Goal: Task Accomplishment & Management: Use online tool/utility

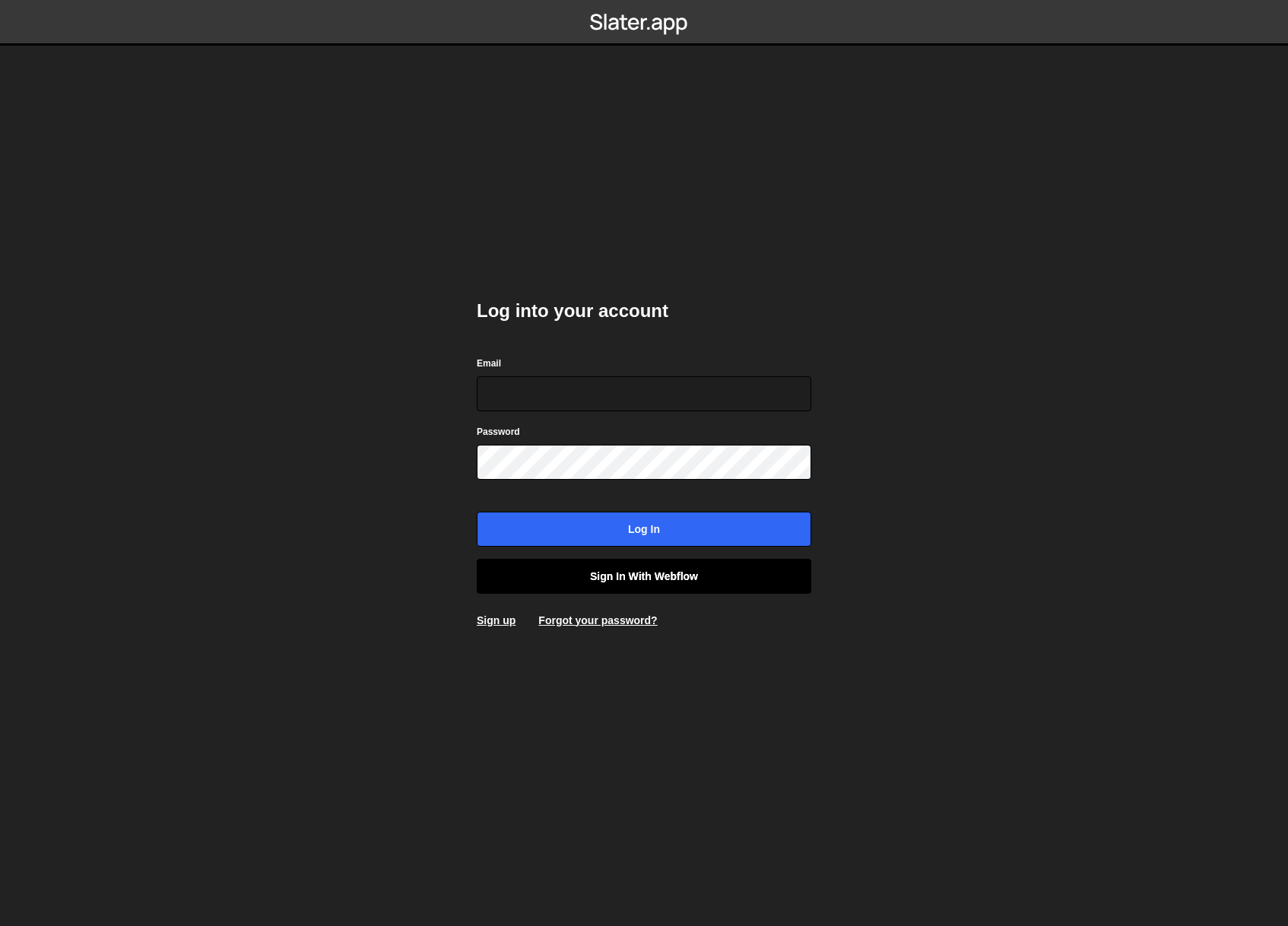
click at [655, 574] on link "Sign in with Webflow" at bounding box center [644, 576] width 335 height 35
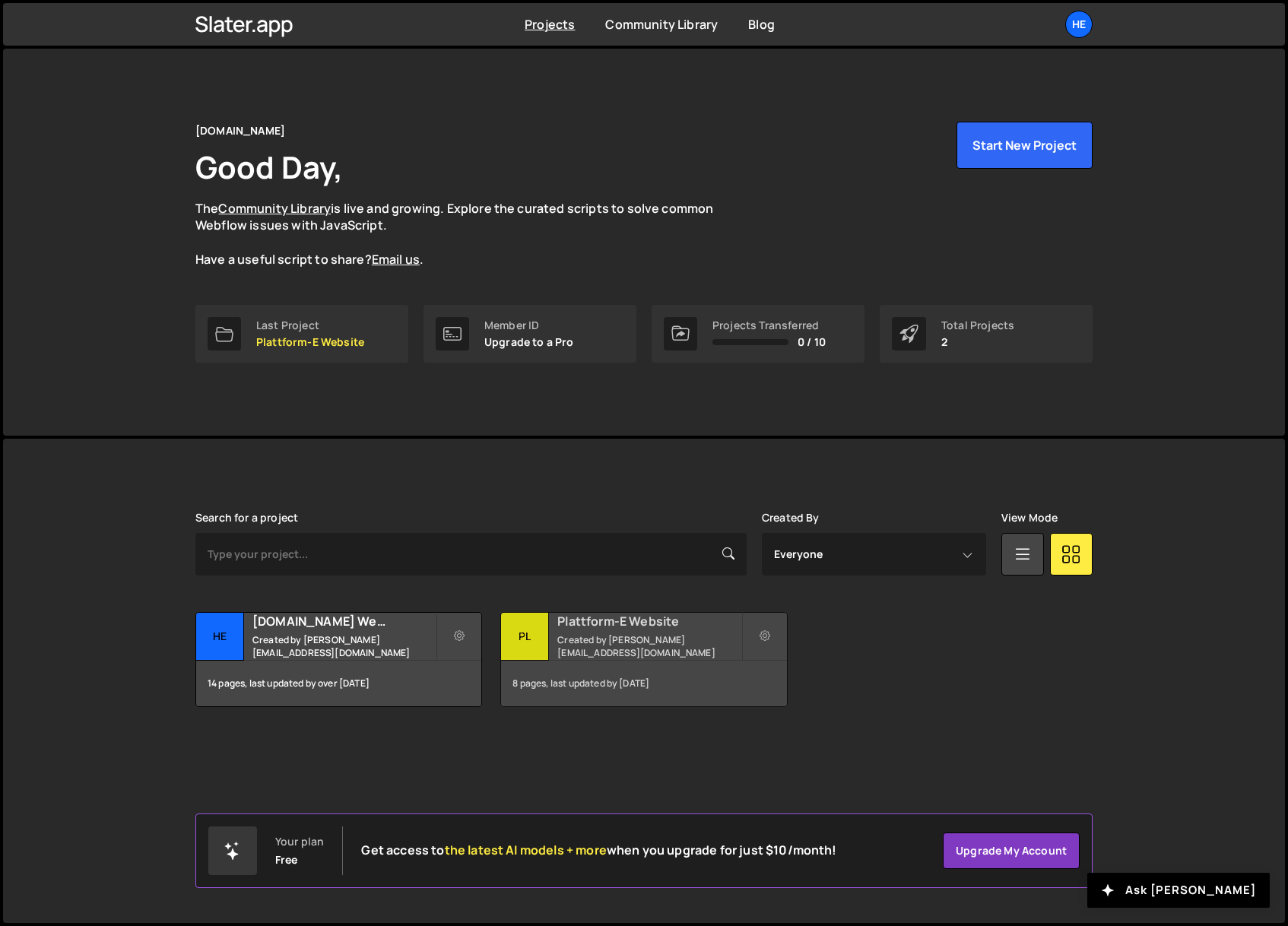
click at [582, 642] on small "Created by hannes@hej.build" at bounding box center [649, 646] width 183 height 26
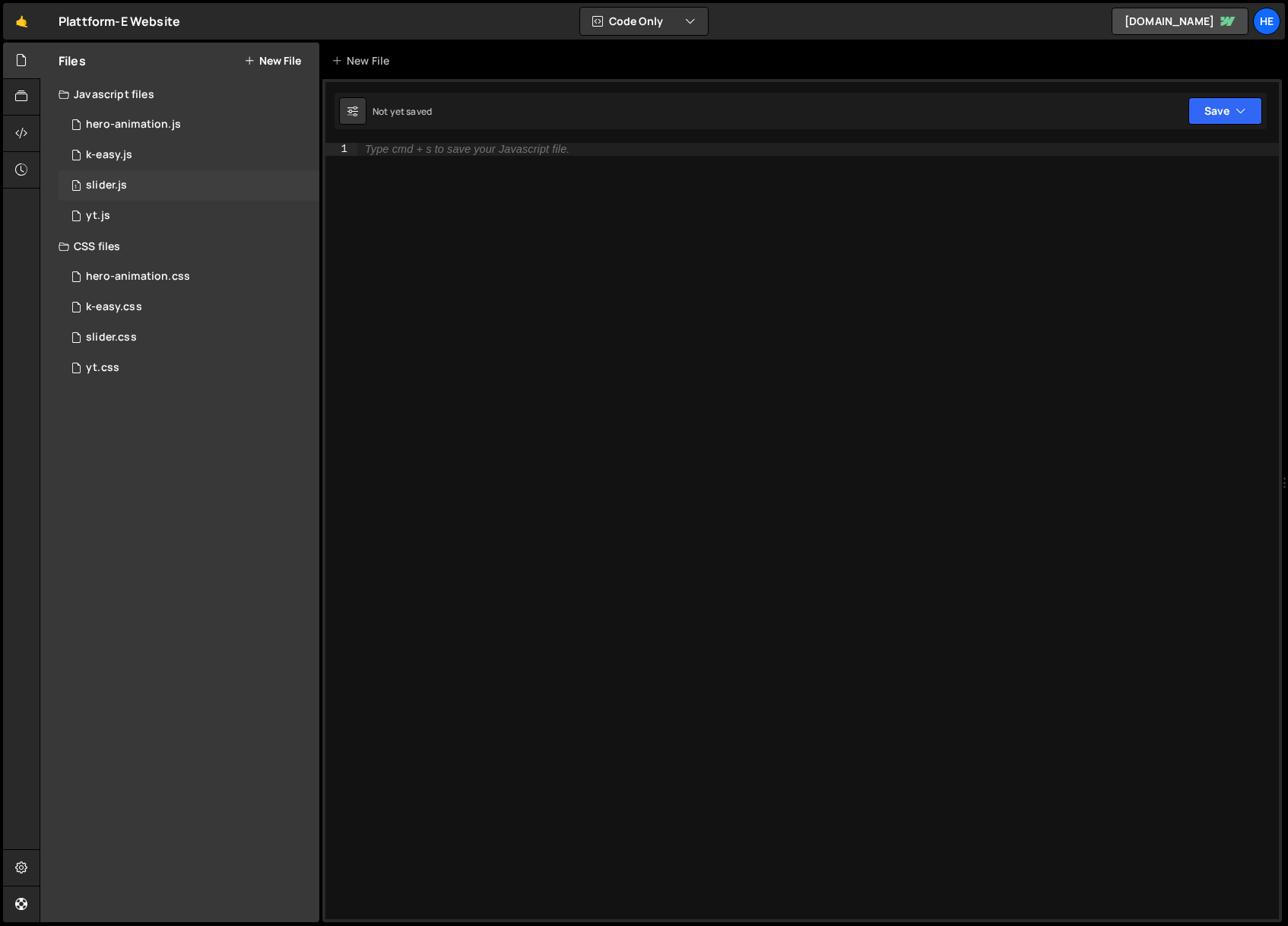
click at [86, 186] on div "slider.js" at bounding box center [106, 185] width 41 height 13
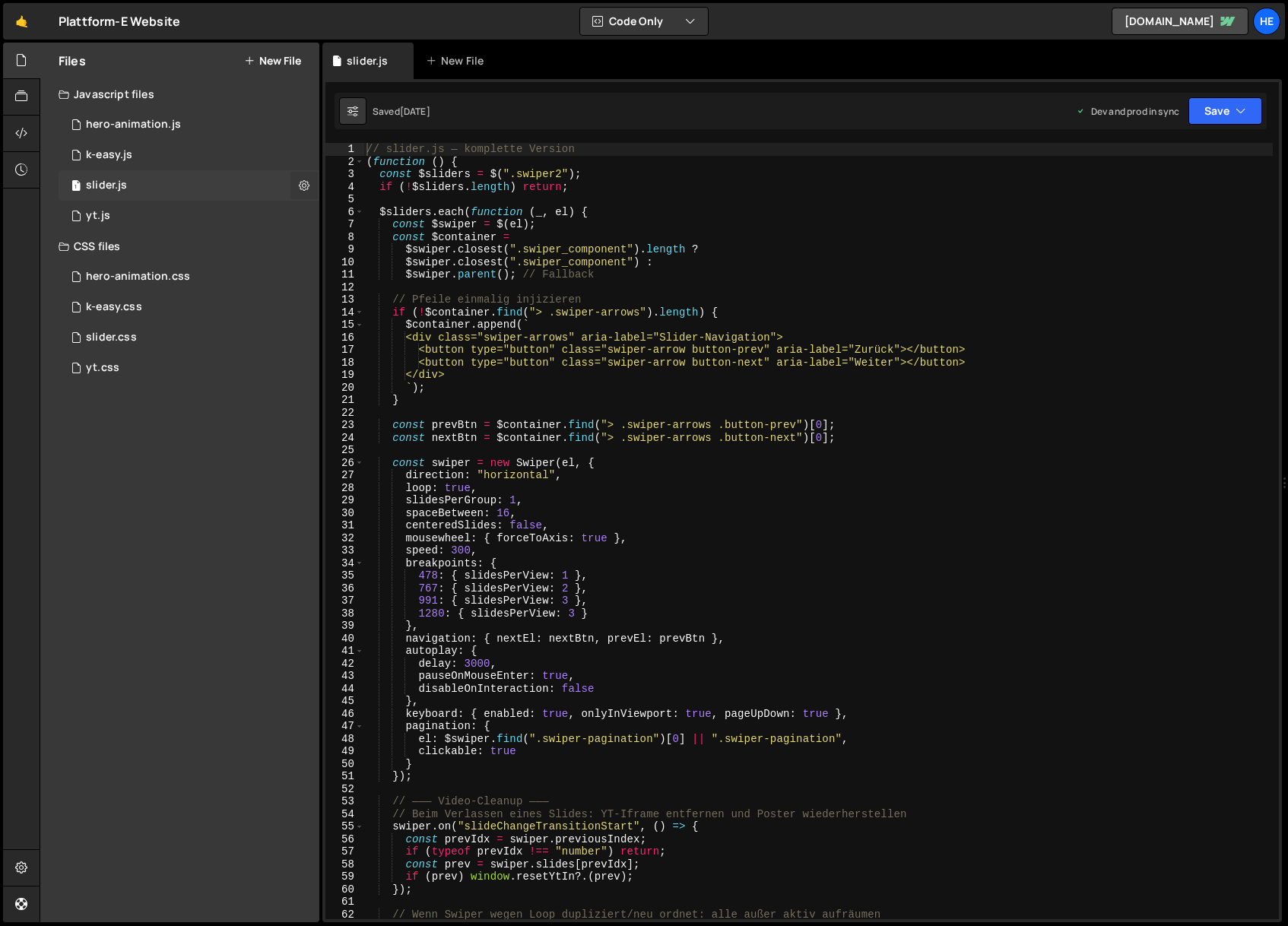
click at [304, 182] on icon at bounding box center [304, 185] width 11 height 14
click at [400, 219] on button "Edit File Settings" at bounding box center [396, 217] width 149 height 30
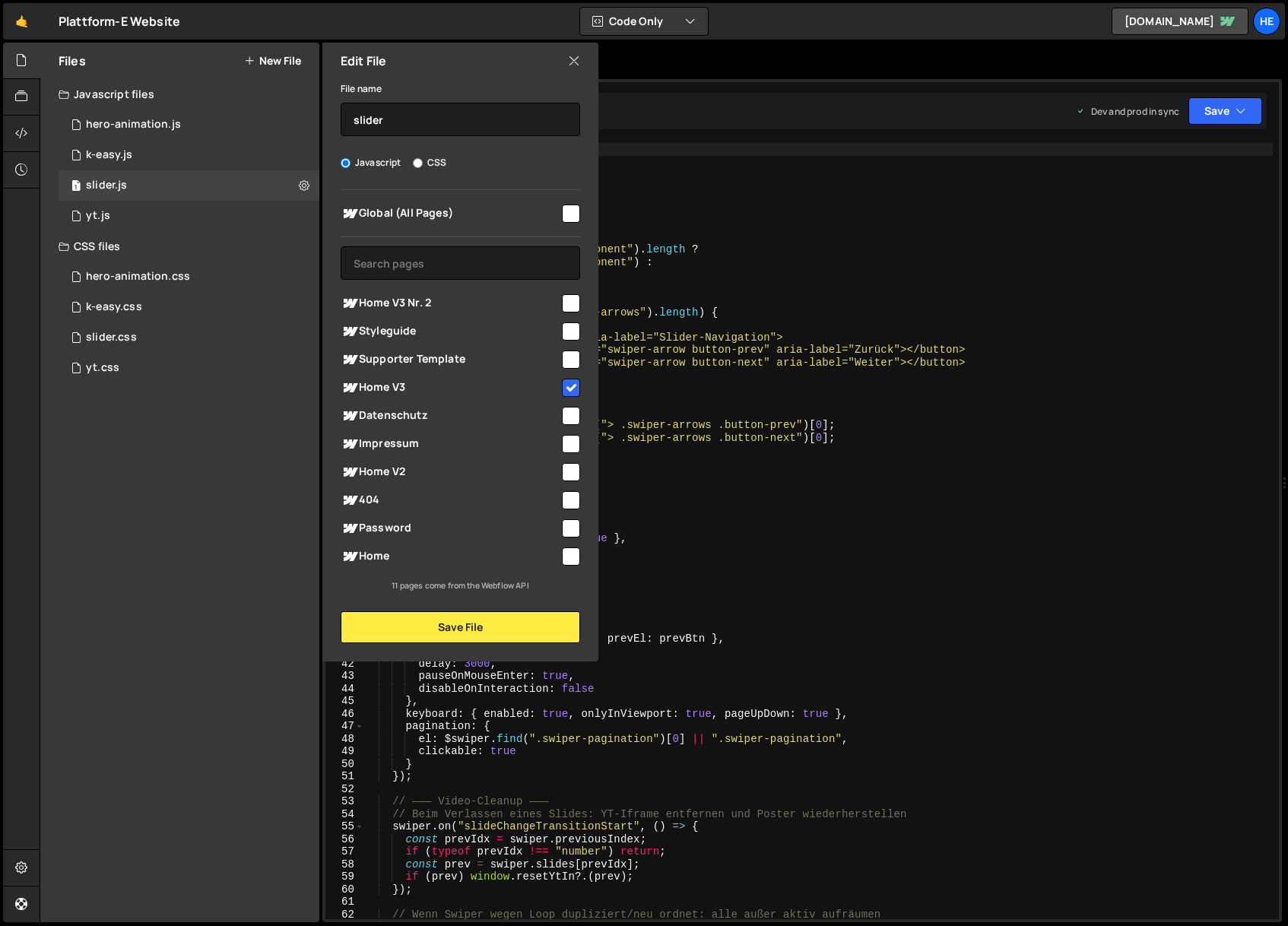
click at [569, 302] on input "checkbox" at bounding box center [571, 304] width 19 height 19
checkbox input "true"
click at [459, 626] on button "Save File" at bounding box center [460, 627] width 240 height 32
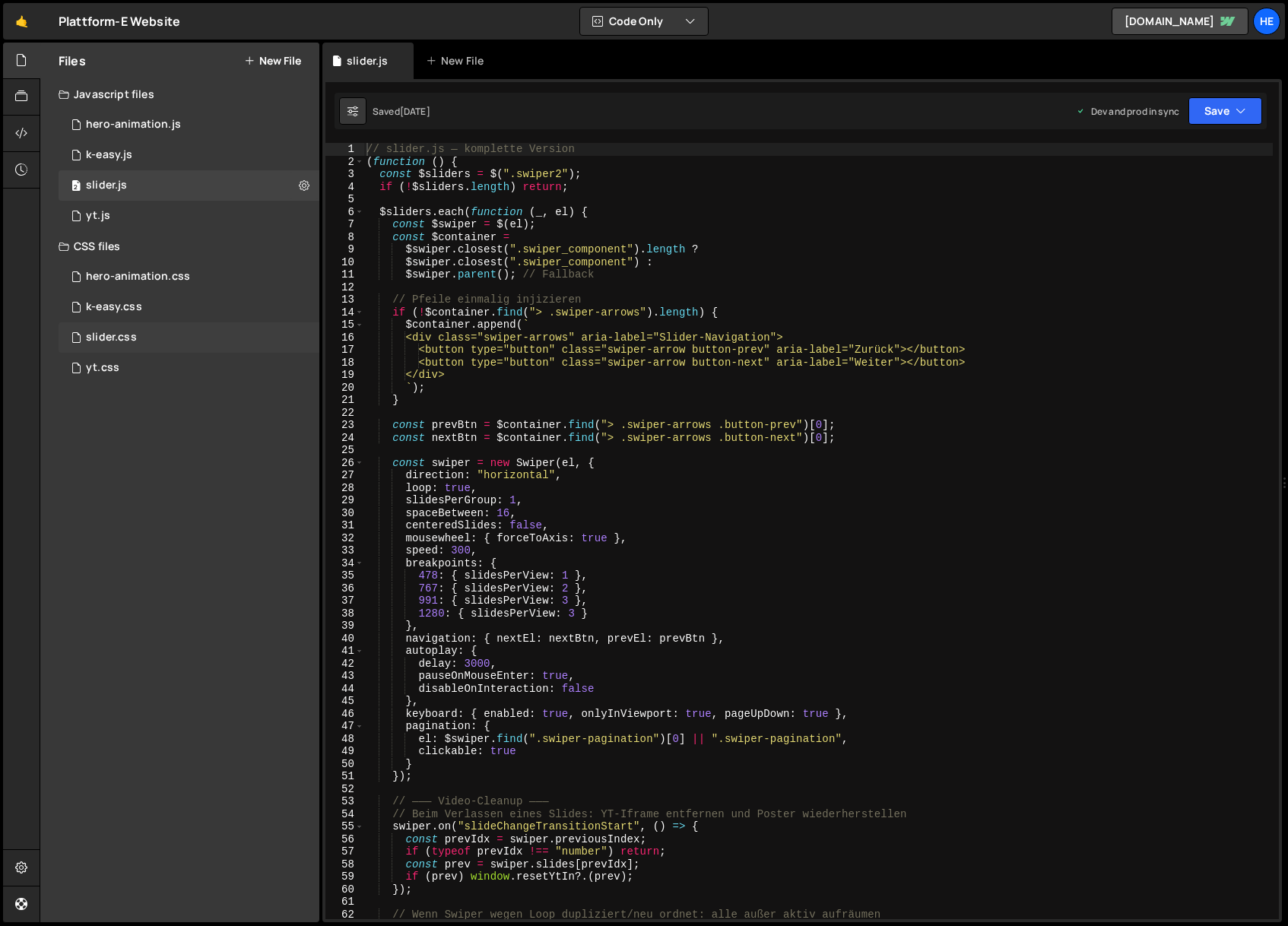
click at [276, 334] on div "slider.css 0" at bounding box center [189, 337] width 261 height 30
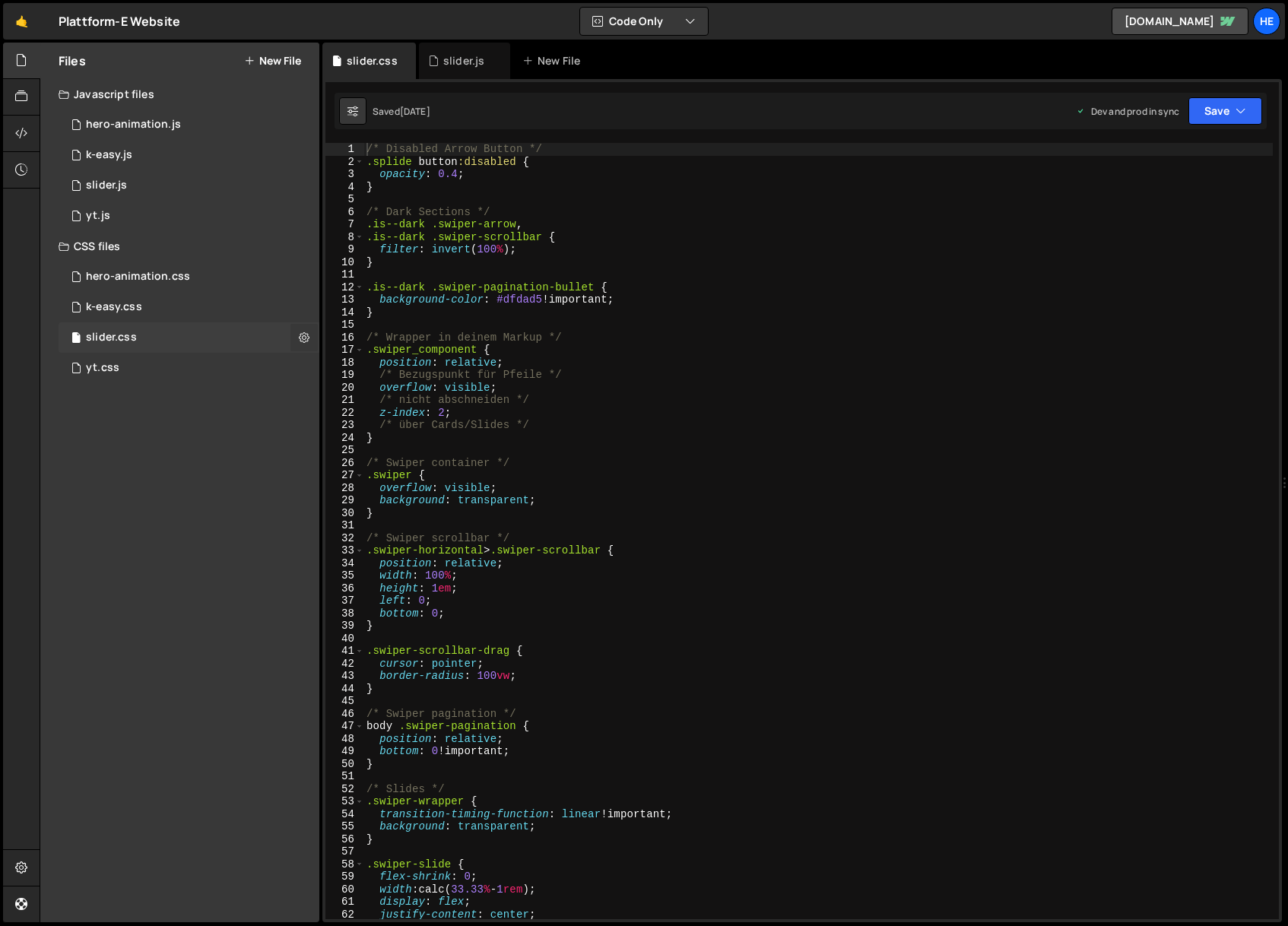
click at [304, 337] on icon at bounding box center [304, 336] width 11 height 14
type input "slider"
radio input "false"
radio input "true"
checkbox input "true"
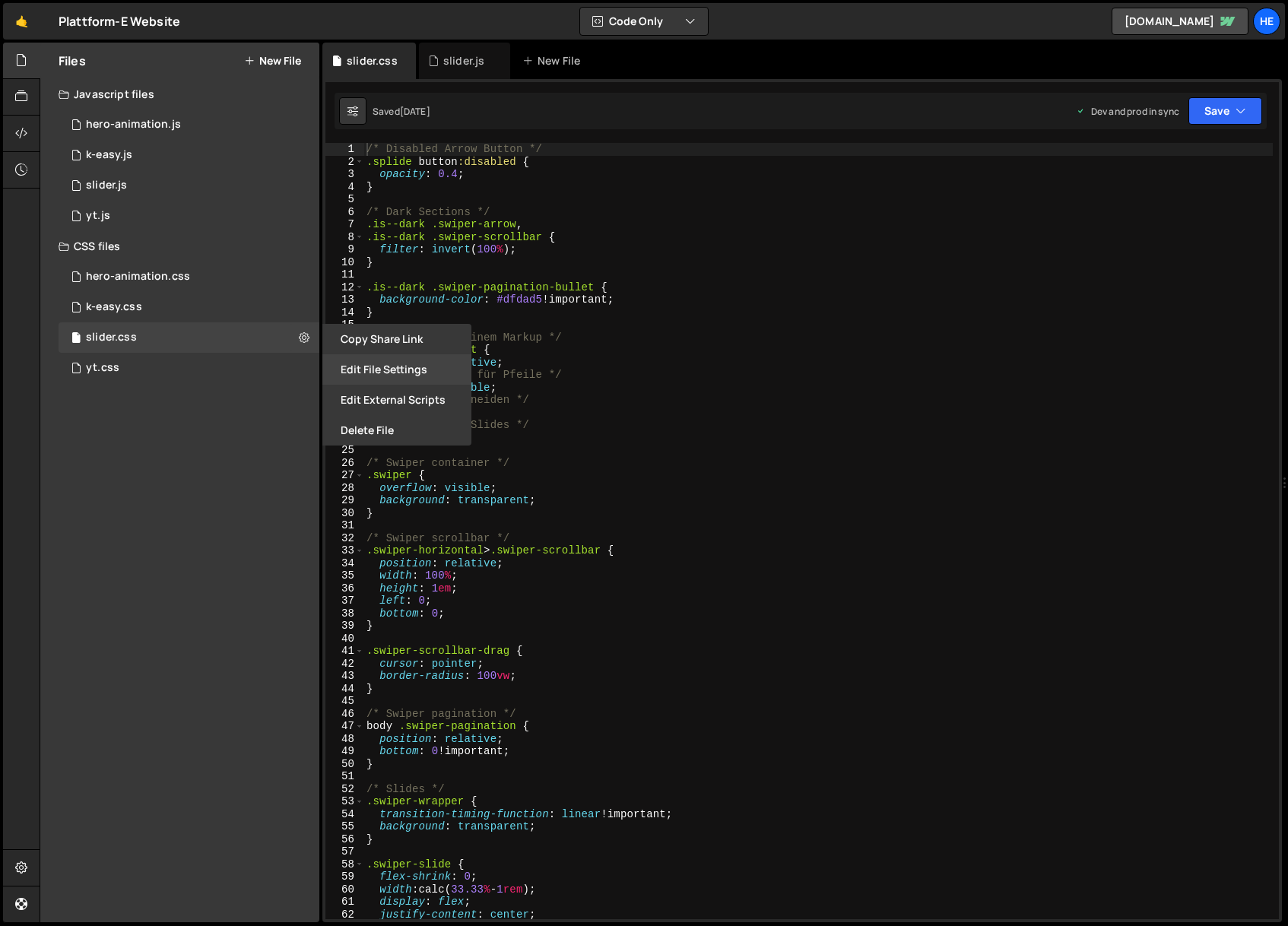
drag, startPoint x: 364, startPoint y: 400, endPoint x: 370, endPoint y: 365, distance: 35.5
click at [372, 359] on div "Copy share link Edit File Settings Edit External Scripts Delete File" at bounding box center [395, 384] width 152 height 122
click at [368, 368] on button "Edit File Settings" at bounding box center [396, 369] width 149 height 30
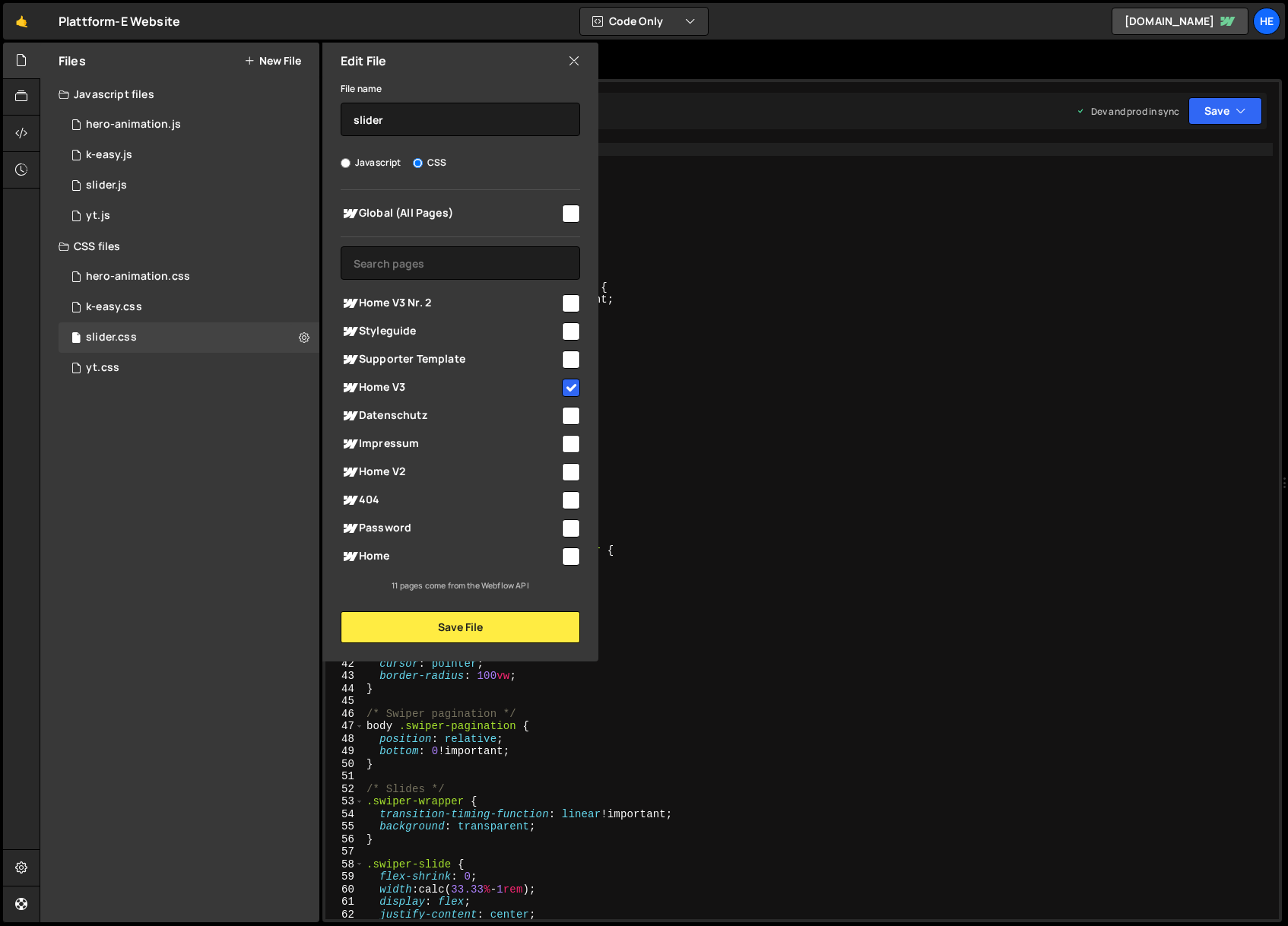
click at [432, 295] on span "Home V3 Nr. 2" at bounding box center [450, 304] width 219 height 19
checkbox input "true"
click at [517, 623] on button "Save File" at bounding box center [460, 627] width 240 height 32
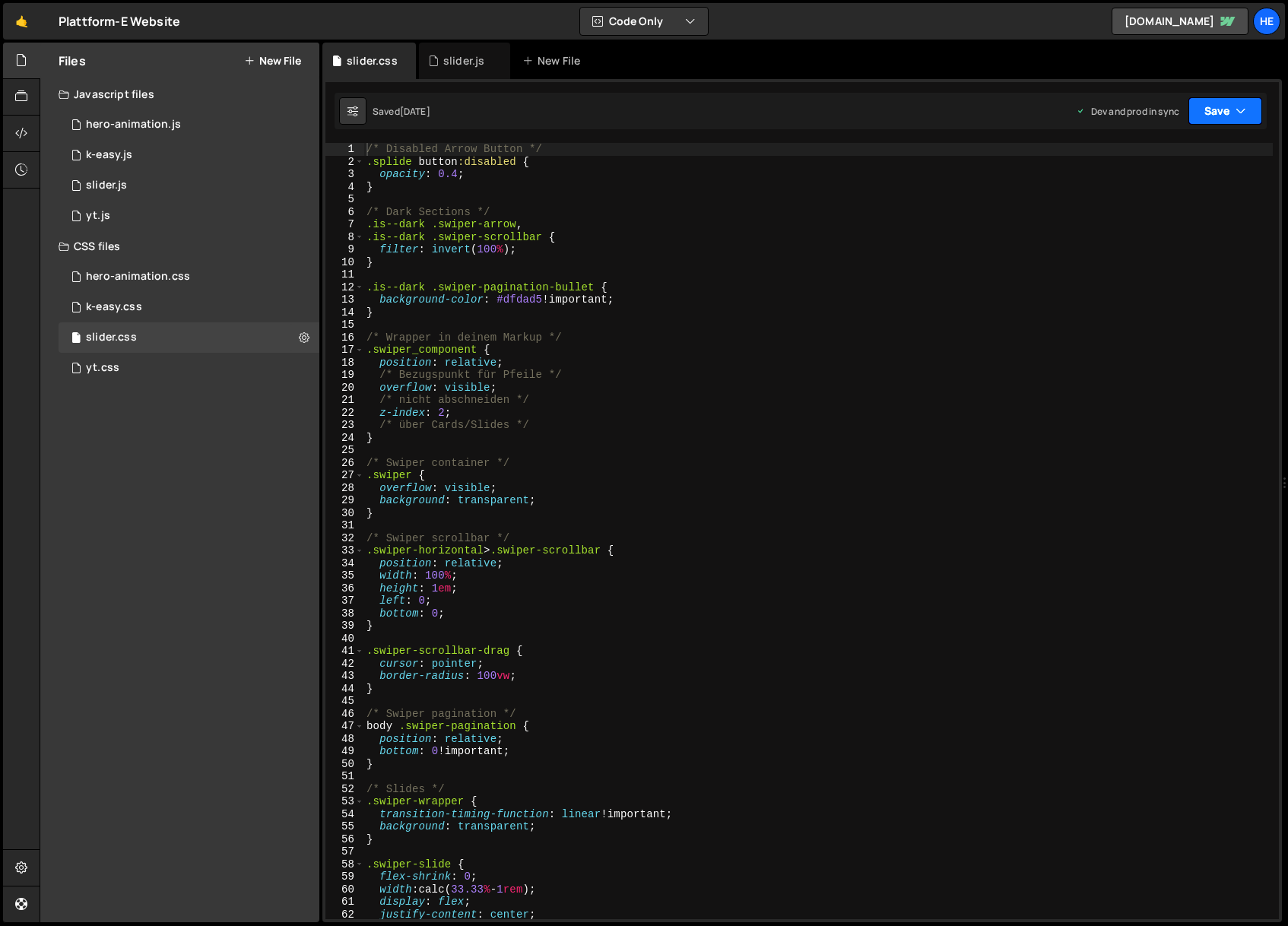
click at [1222, 108] on button "Save" at bounding box center [1226, 111] width 74 height 28
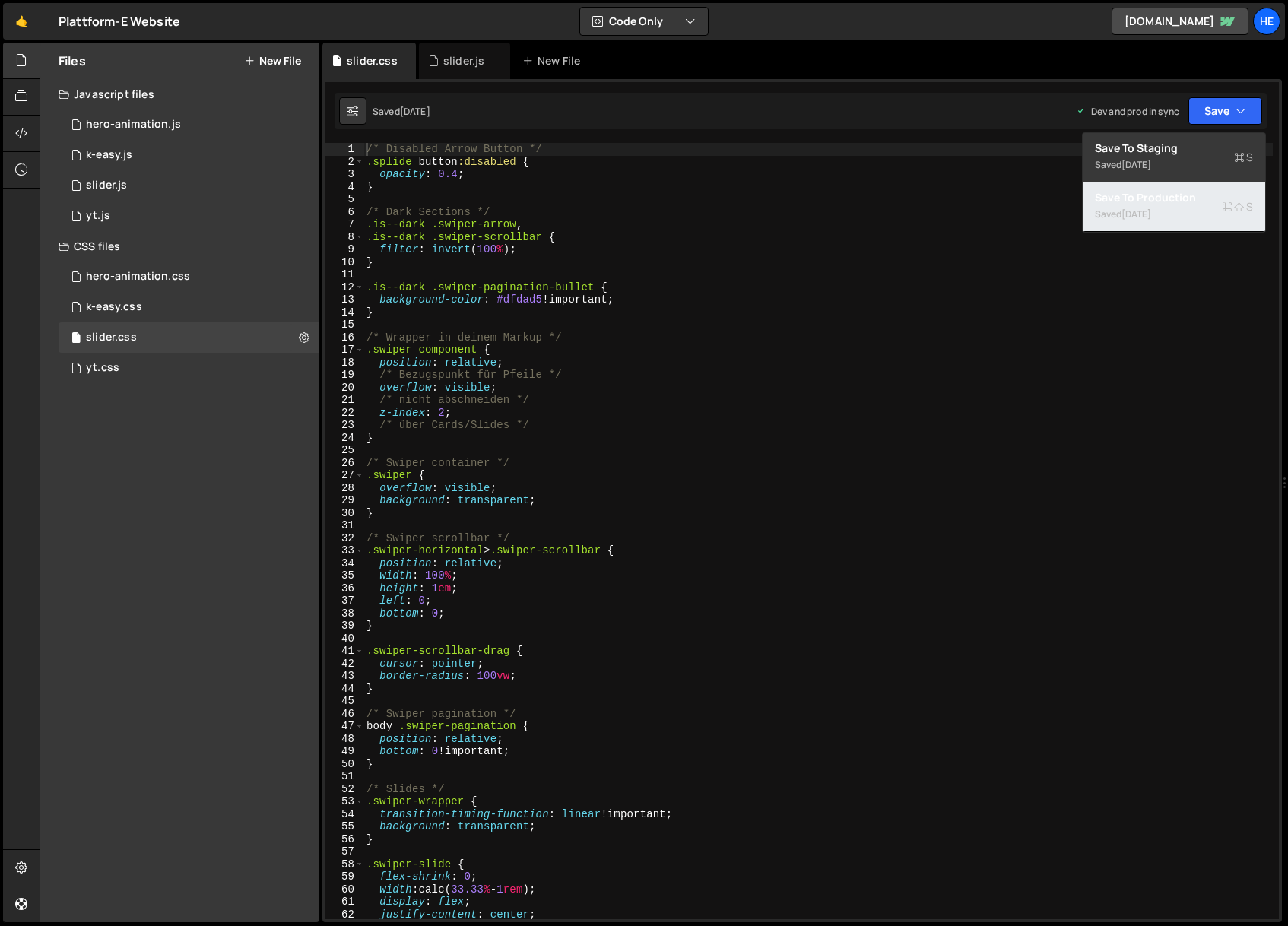
click at [1183, 214] on div "Saved [DATE]" at bounding box center [1174, 214] width 158 height 19
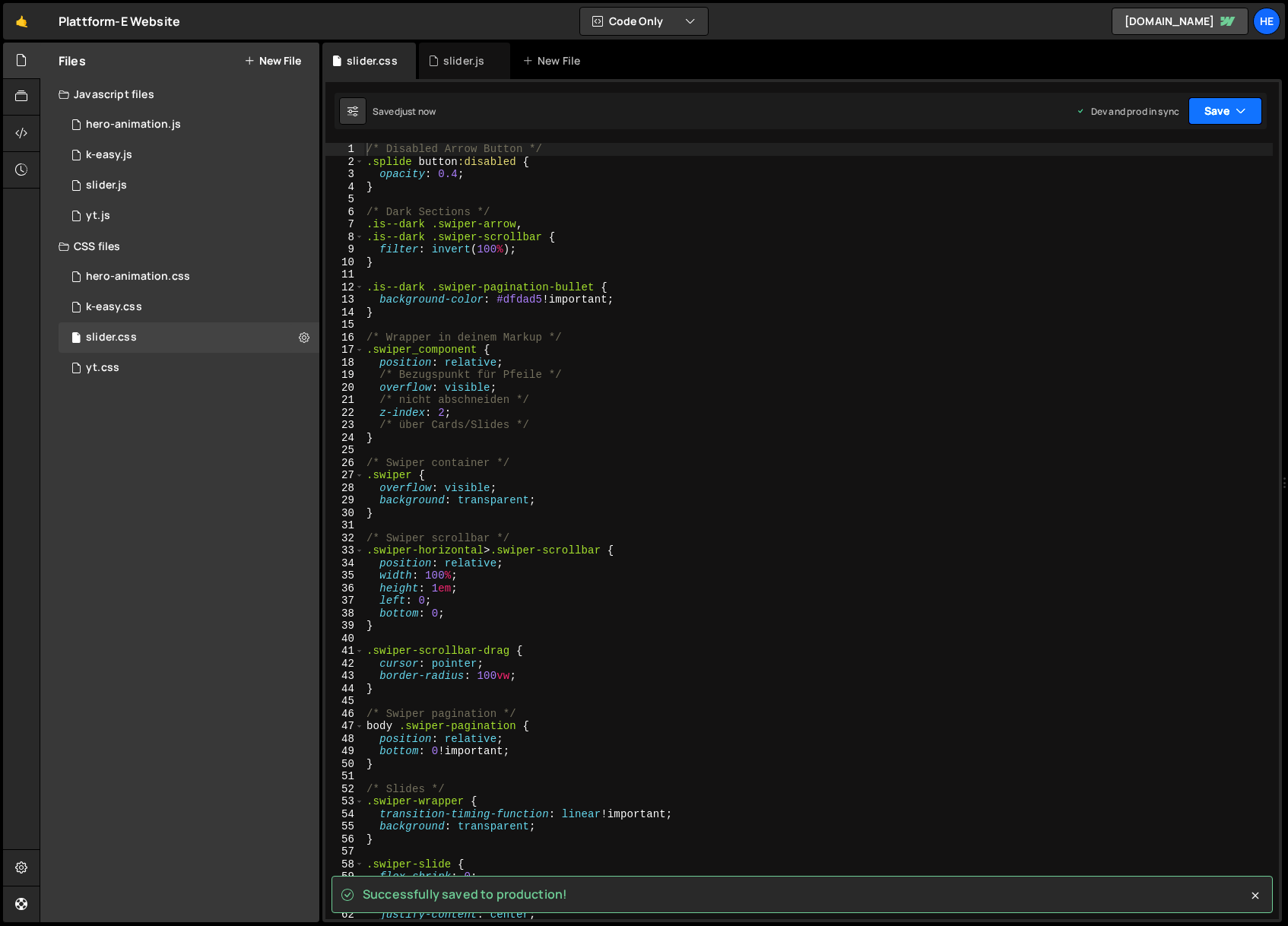
click at [1216, 108] on button "Save" at bounding box center [1226, 111] width 74 height 28
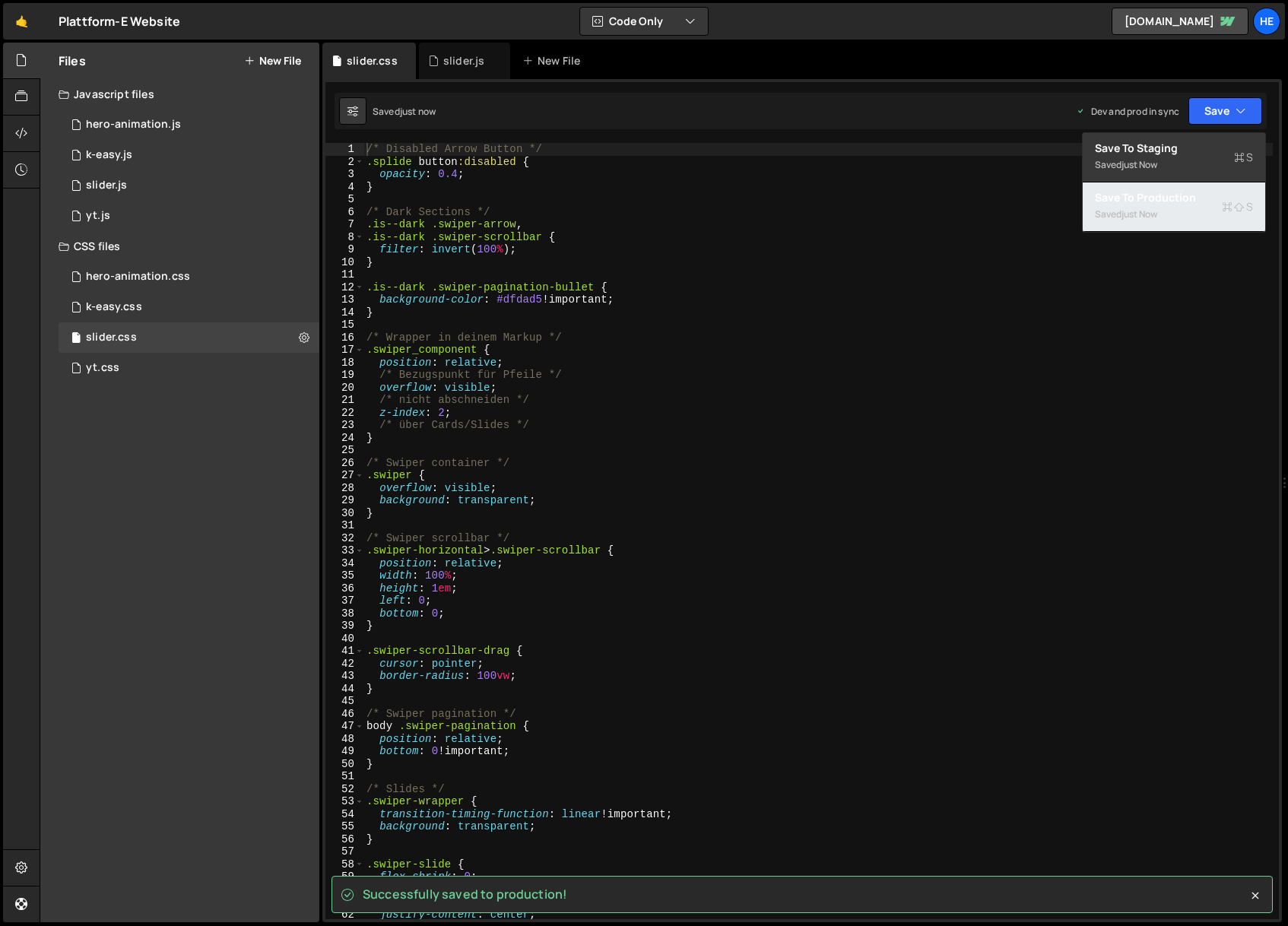
click at [1212, 209] on div "Saved just now" at bounding box center [1174, 214] width 158 height 19
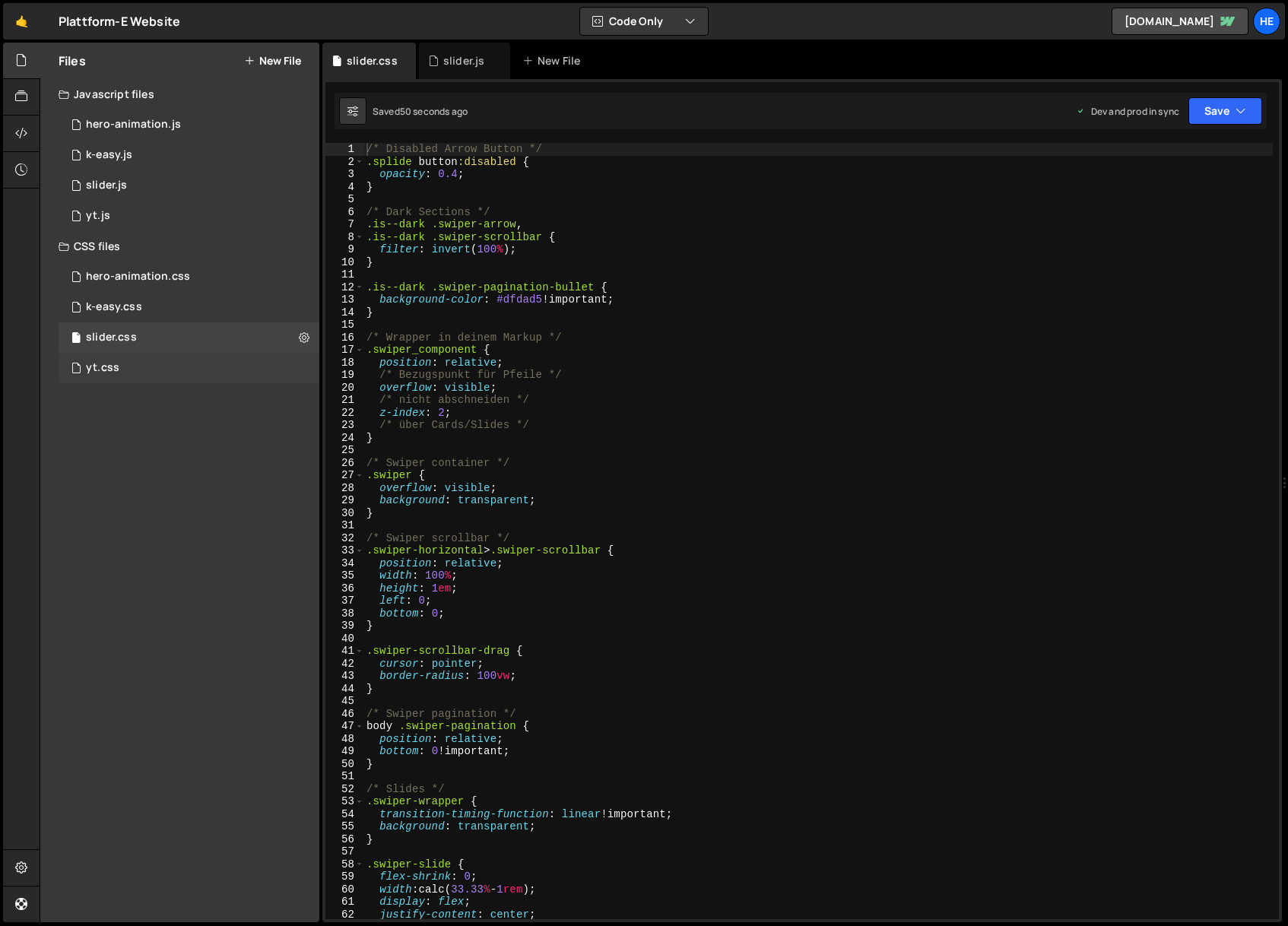
click at [166, 376] on div "yt.css 0" at bounding box center [189, 368] width 261 height 30
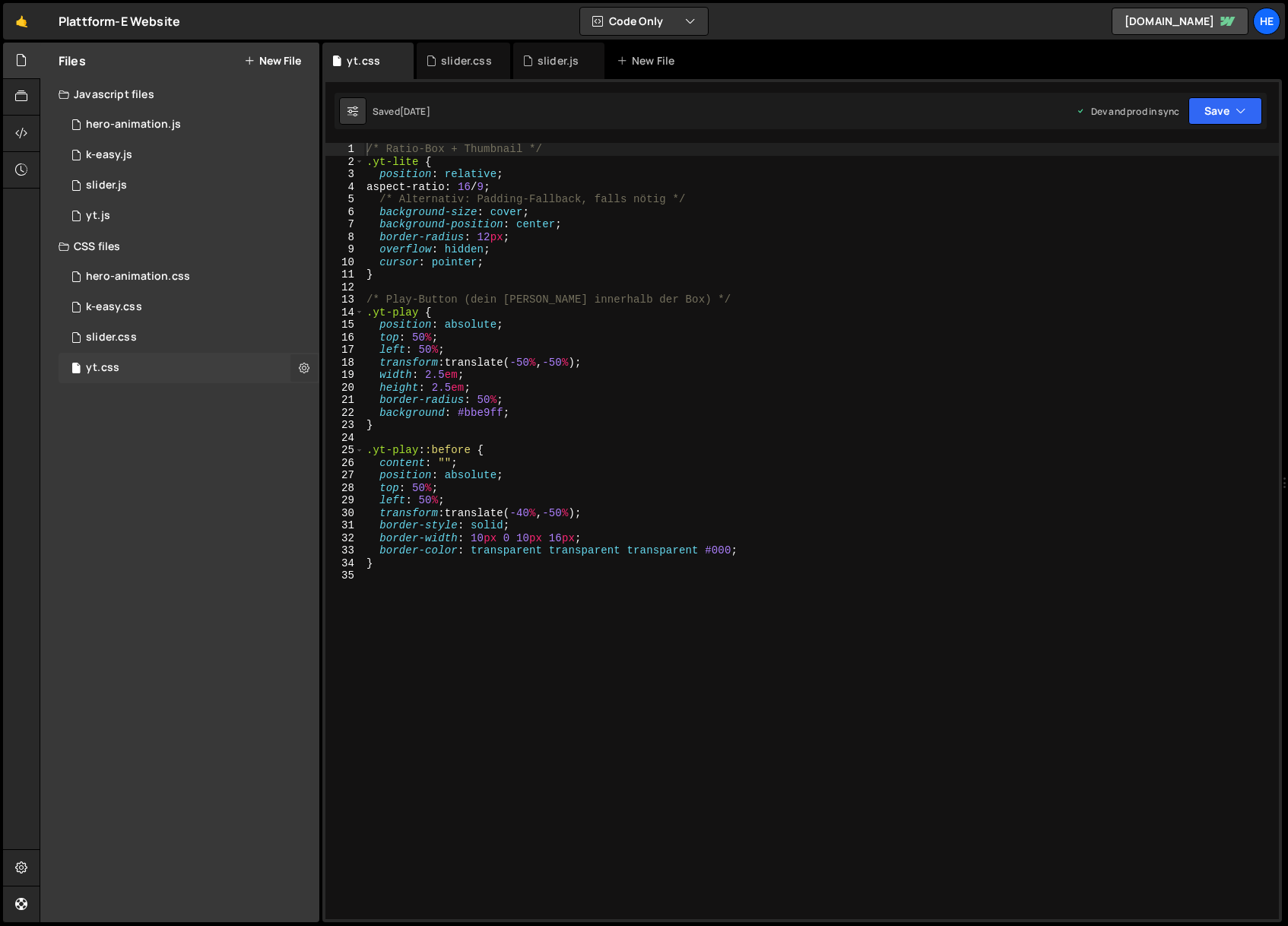
click at [305, 369] on icon at bounding box center [304, 367] width 11 height 14
type input "yt"
radio input "false"
radio input "true"
checkbox input "true"
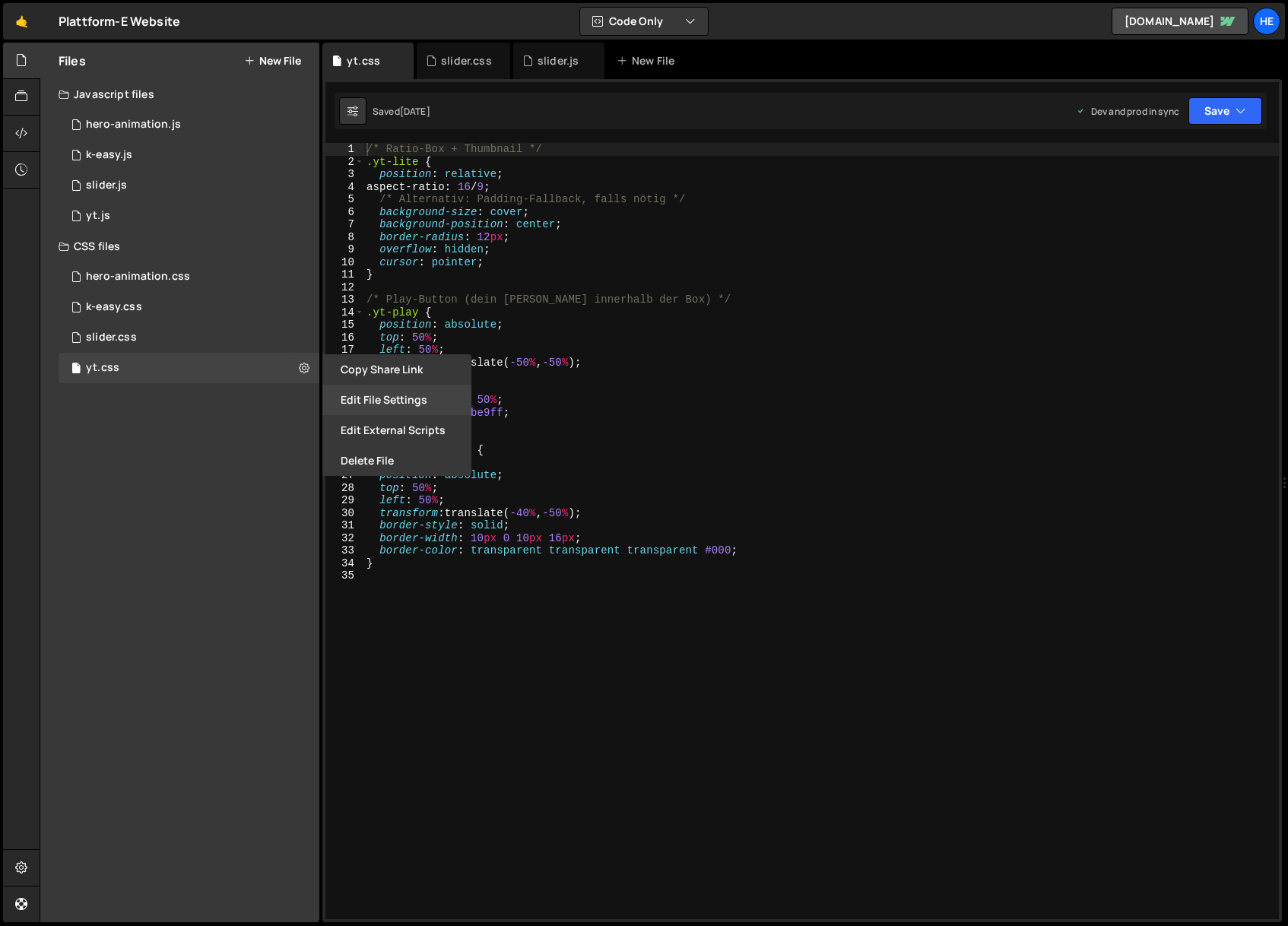
click at [360, 405] on button "Edit File Settings" at bounding box center [396, 400] width 149 height 30
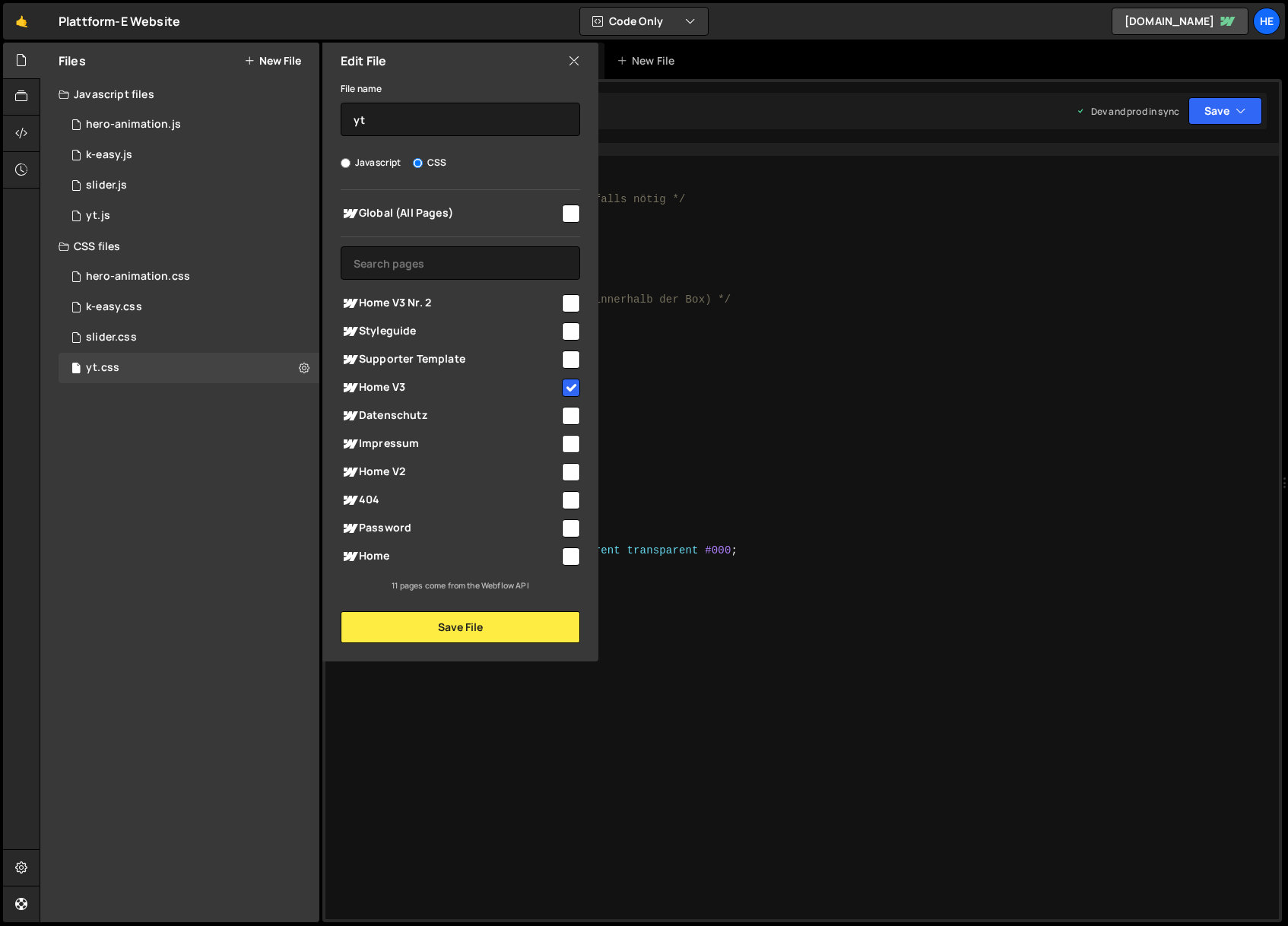
click at [435, 300] on span "Home V3 Nr. 2" at bounding box center [450, 304] width 219 height 19
checkbox input "true"
click at [500, 625] on button "Save File" at bounding box center [460, 627] width 240 height 32
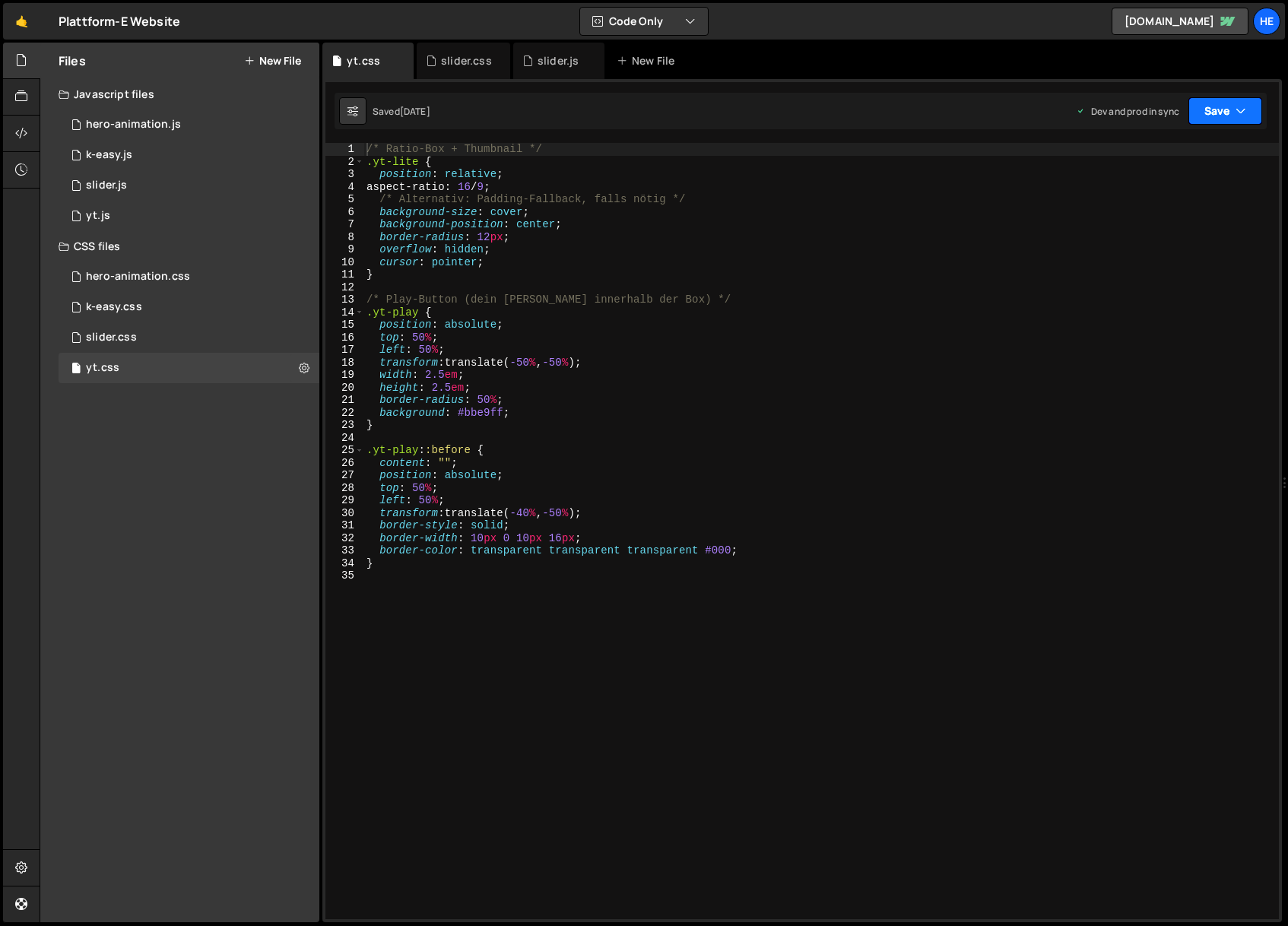
click at [1203, 108] on button "Save" at bounding box center [1226, 111] width 74 height 28
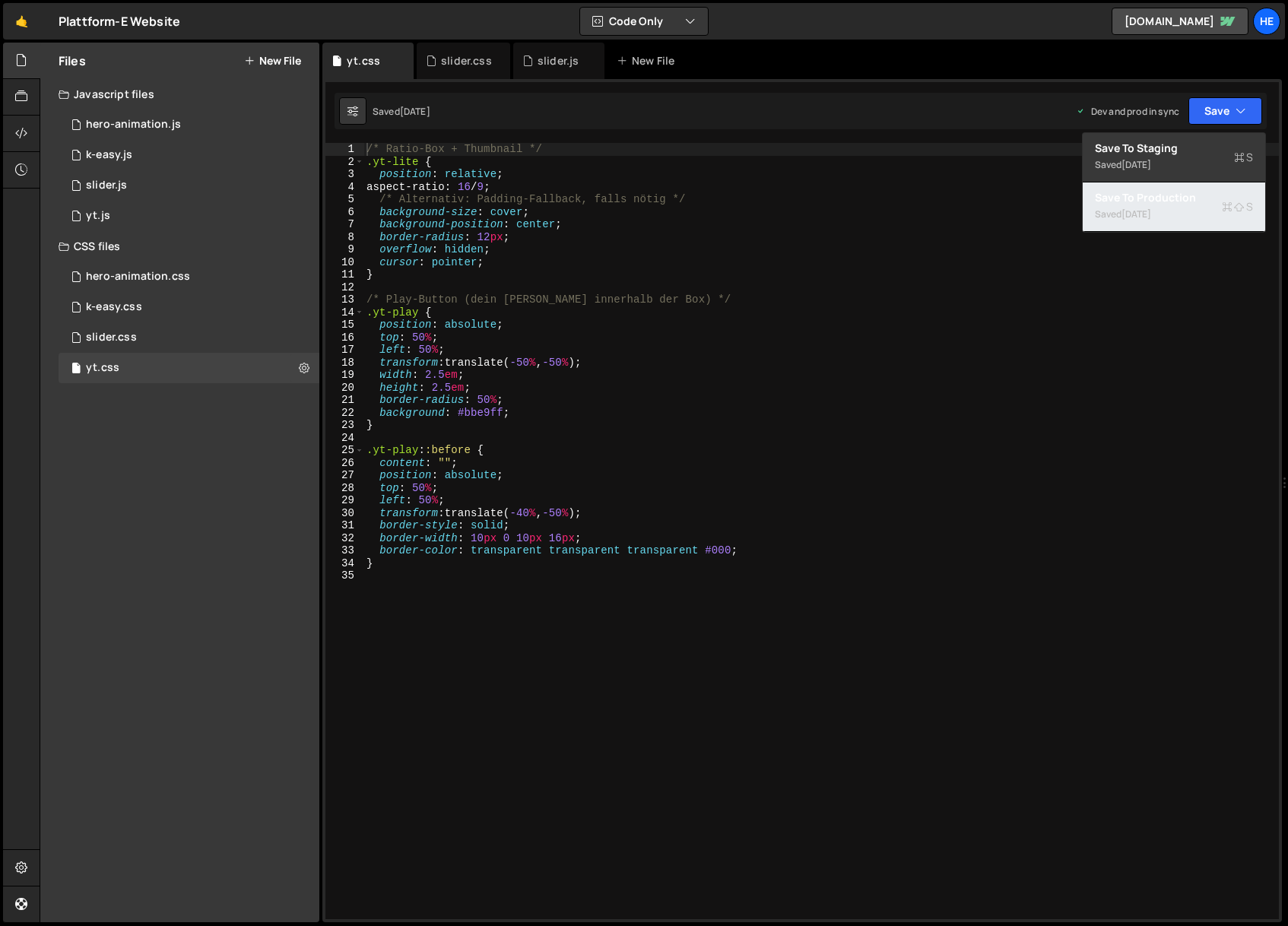
click at [1196, 209] on div "Saved [DATE]" at bounding box center [1174, 214] width 158 height 19
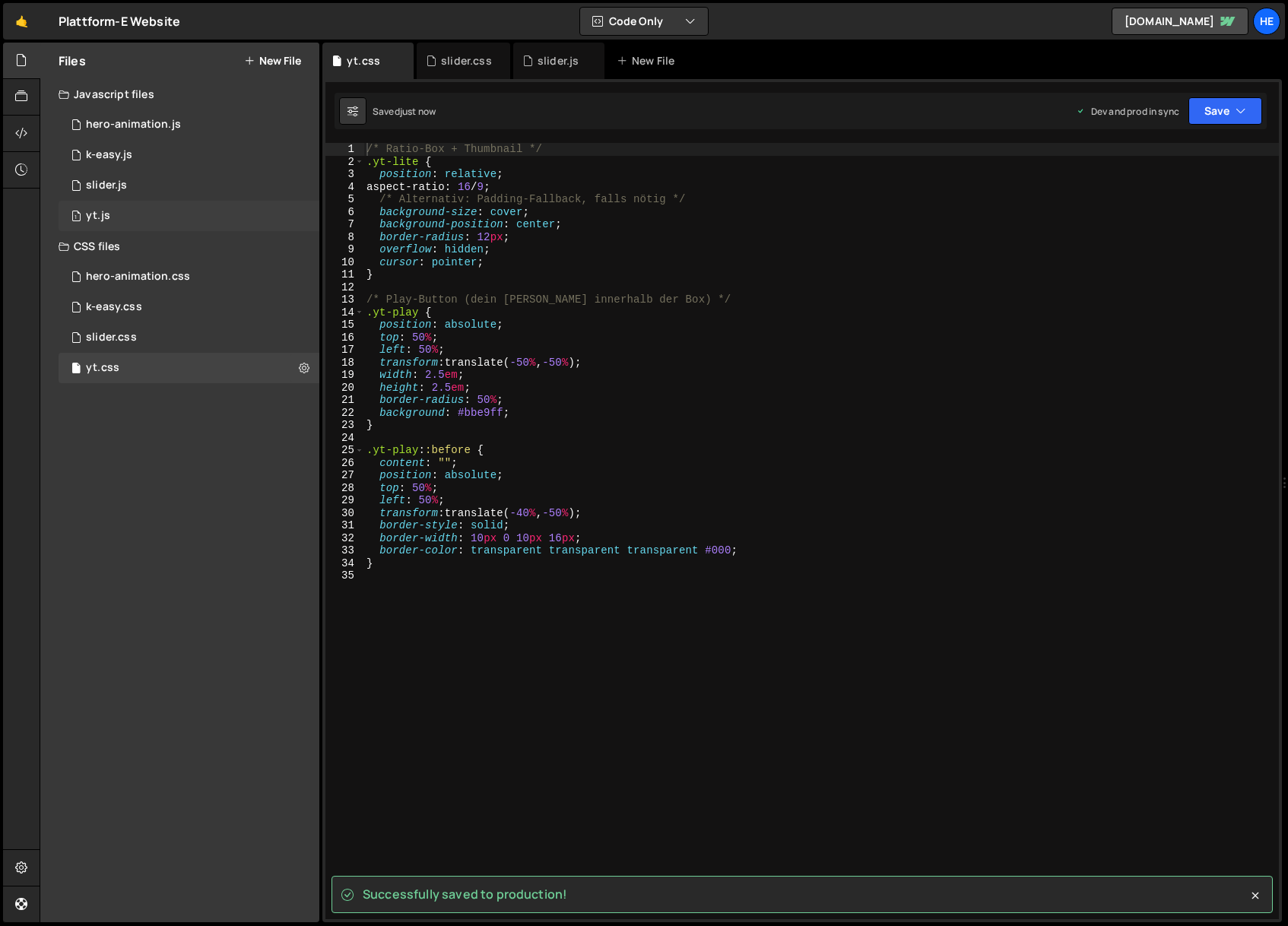
click at [157, 215] on div "1 yt.js 0" at bounding box center [189, 216] width 261 height 30
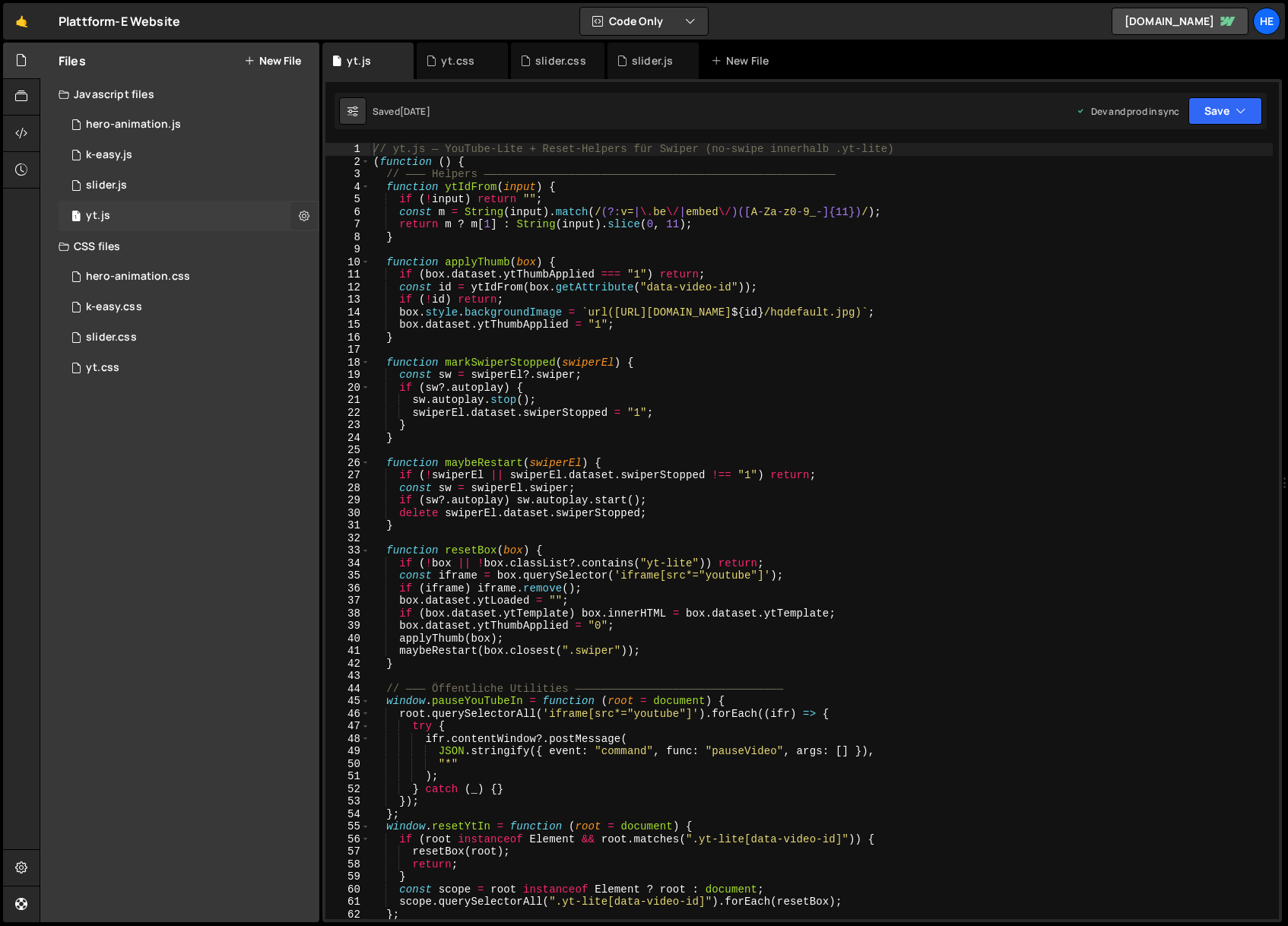
click at [304, 215] on icon at bounding box center [304, 215] width 11 height 14
type input "yt"
radio input "true"
checkbox input "true"
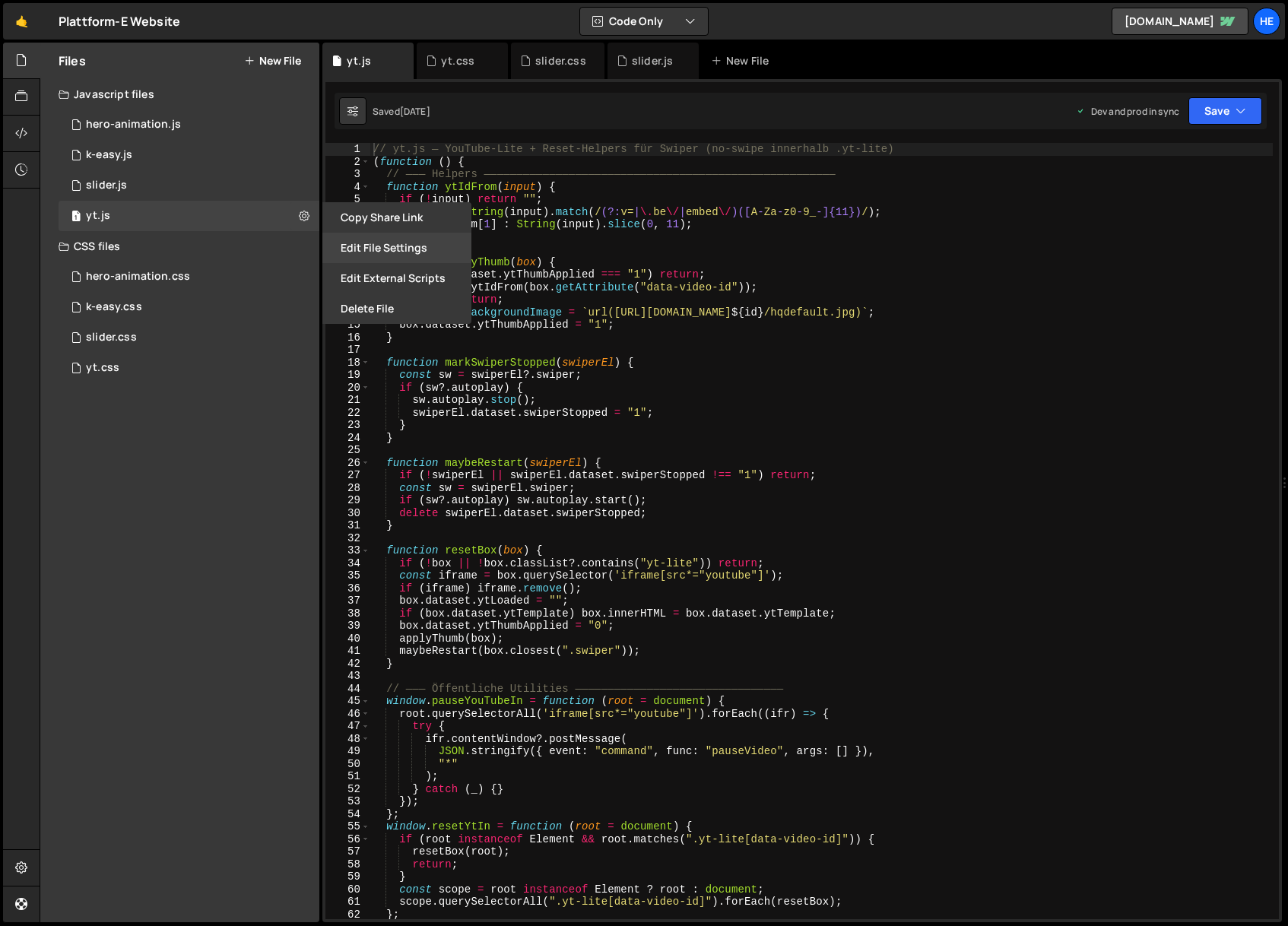
click at [368, 249] on button "Edit File Settings" at bounding box center [396, 248] width 149 height 30
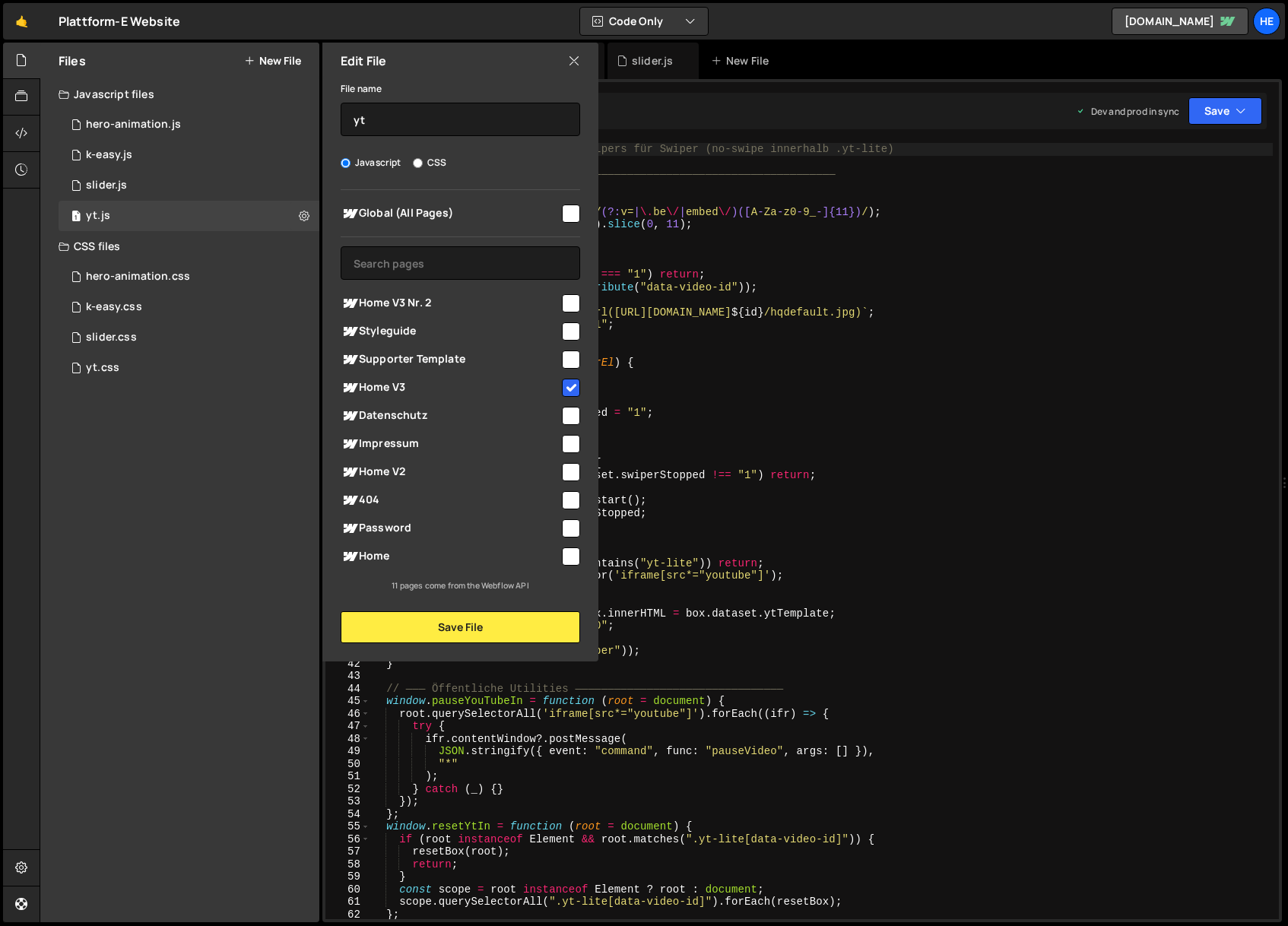
drag, startPoint x: 432, startPoint y: 305, endPoint x: 444, endPoint y: 312, distance: 13.9
click at [432, 305] on span "Home V3 Nr. 2" at bounding box center [450, 304] width 219 height 19
checkbox input "true"
click at [500, 623] on button "Save File" at bounding box center [460, 627] width 240 height 32
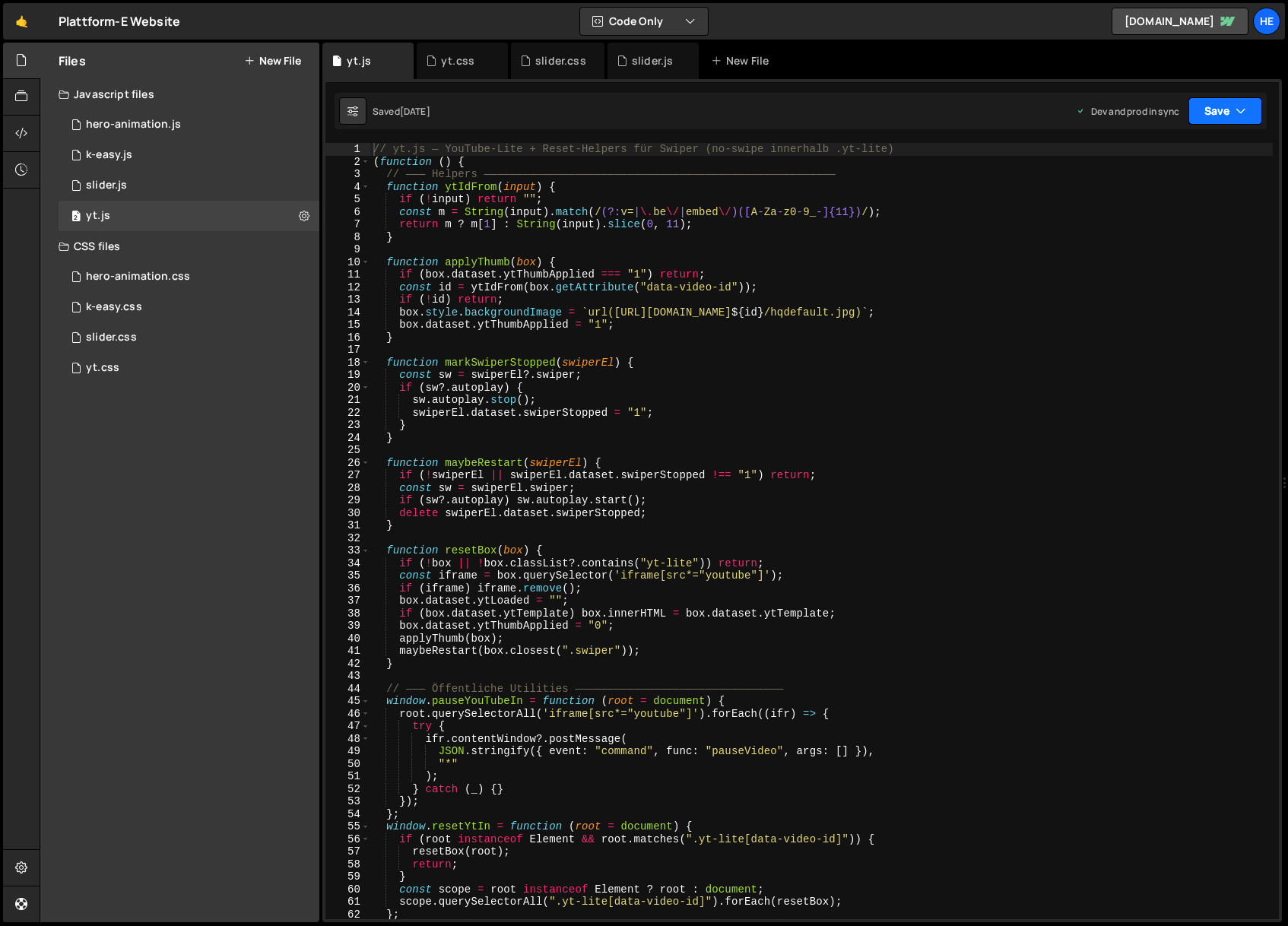
click at [1213, 102] on button "Save" at bounding box center [1226, 111] width 74 height 28
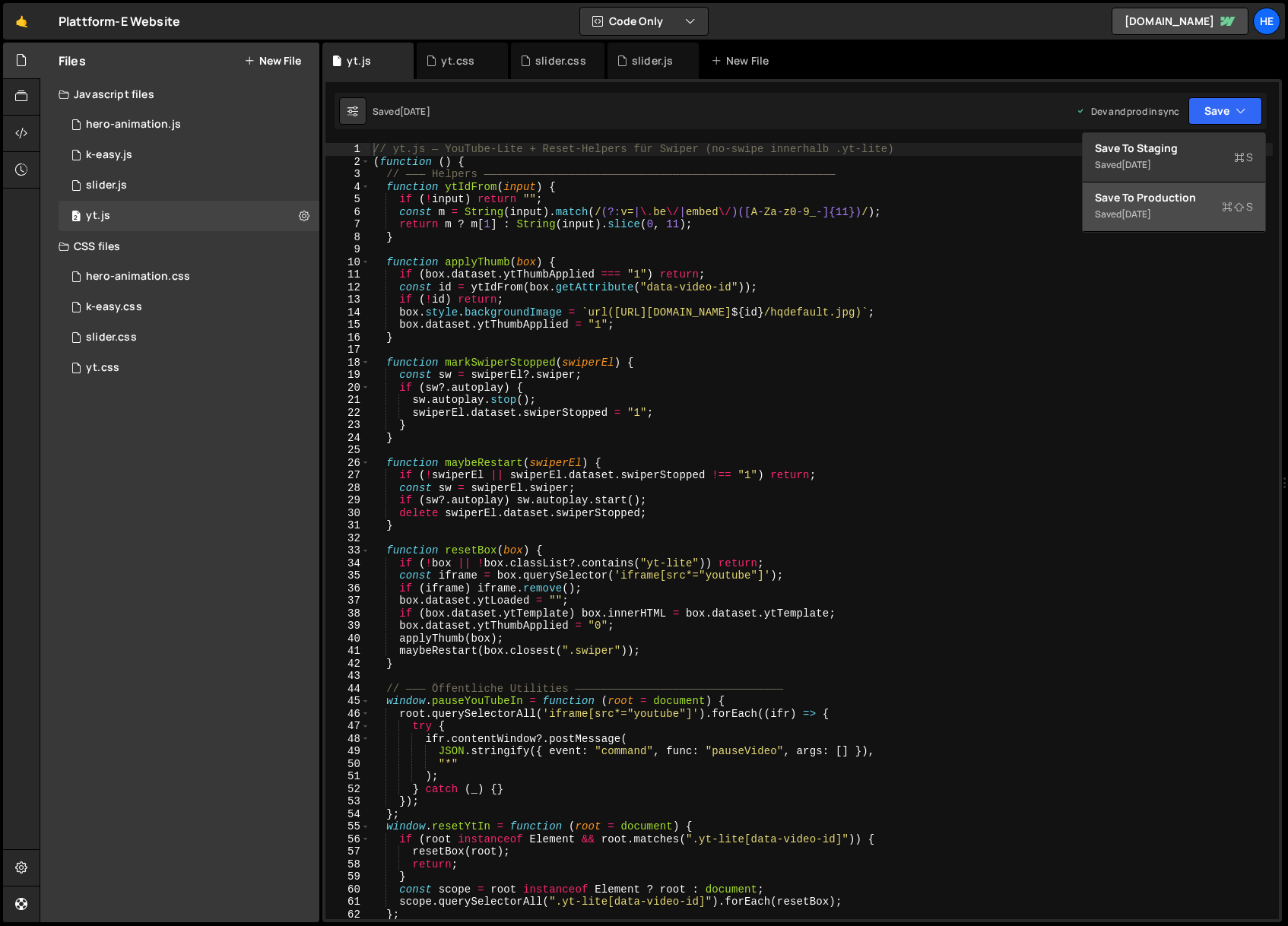
click at [1194, 204] on div "Save to Production S" at bounding box center [1174, 198] width 158 height 15
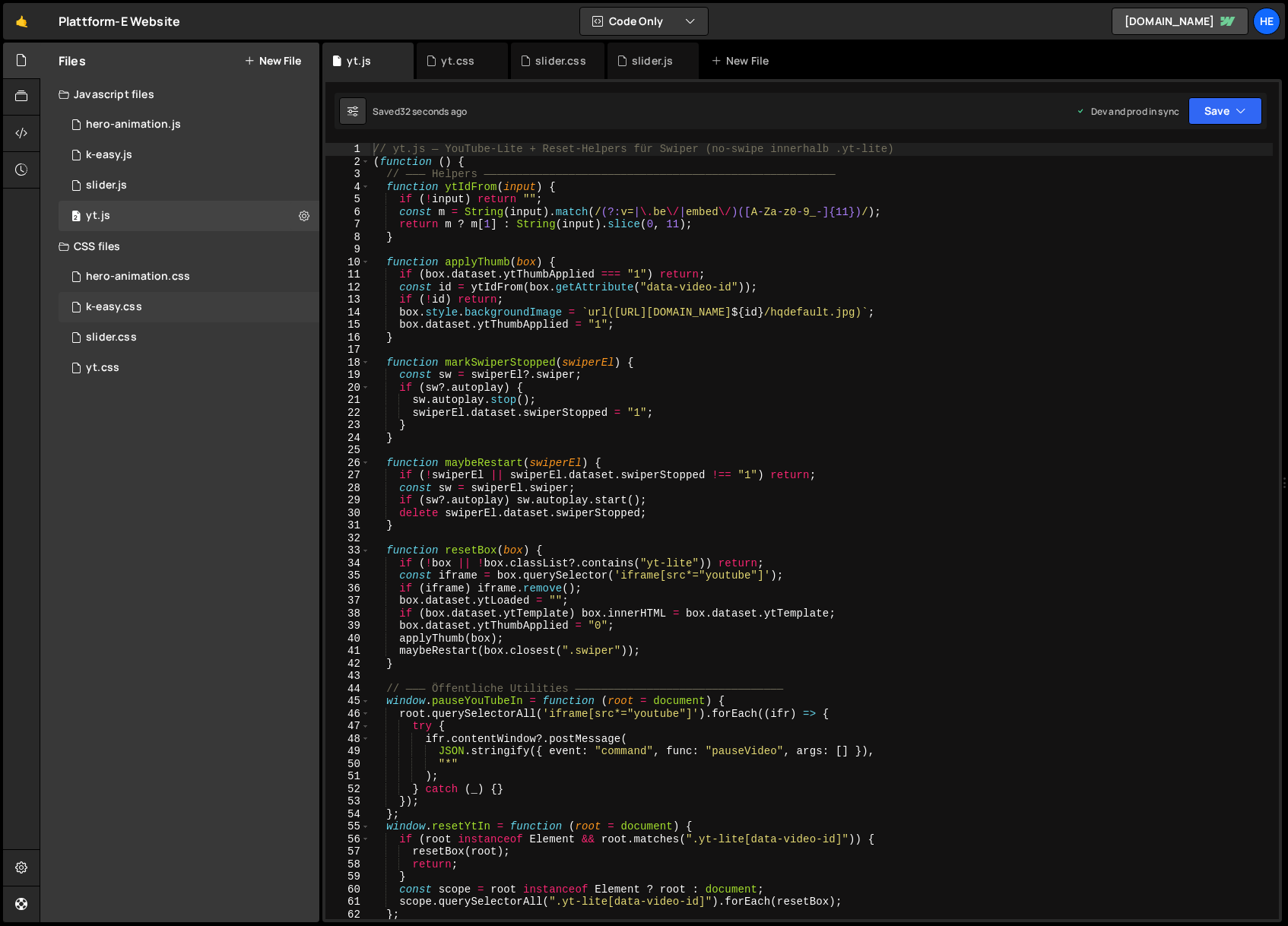
click at [281, 310] on div "k-easy.css 0" at bounding box center [189, 307] width 261 height 30
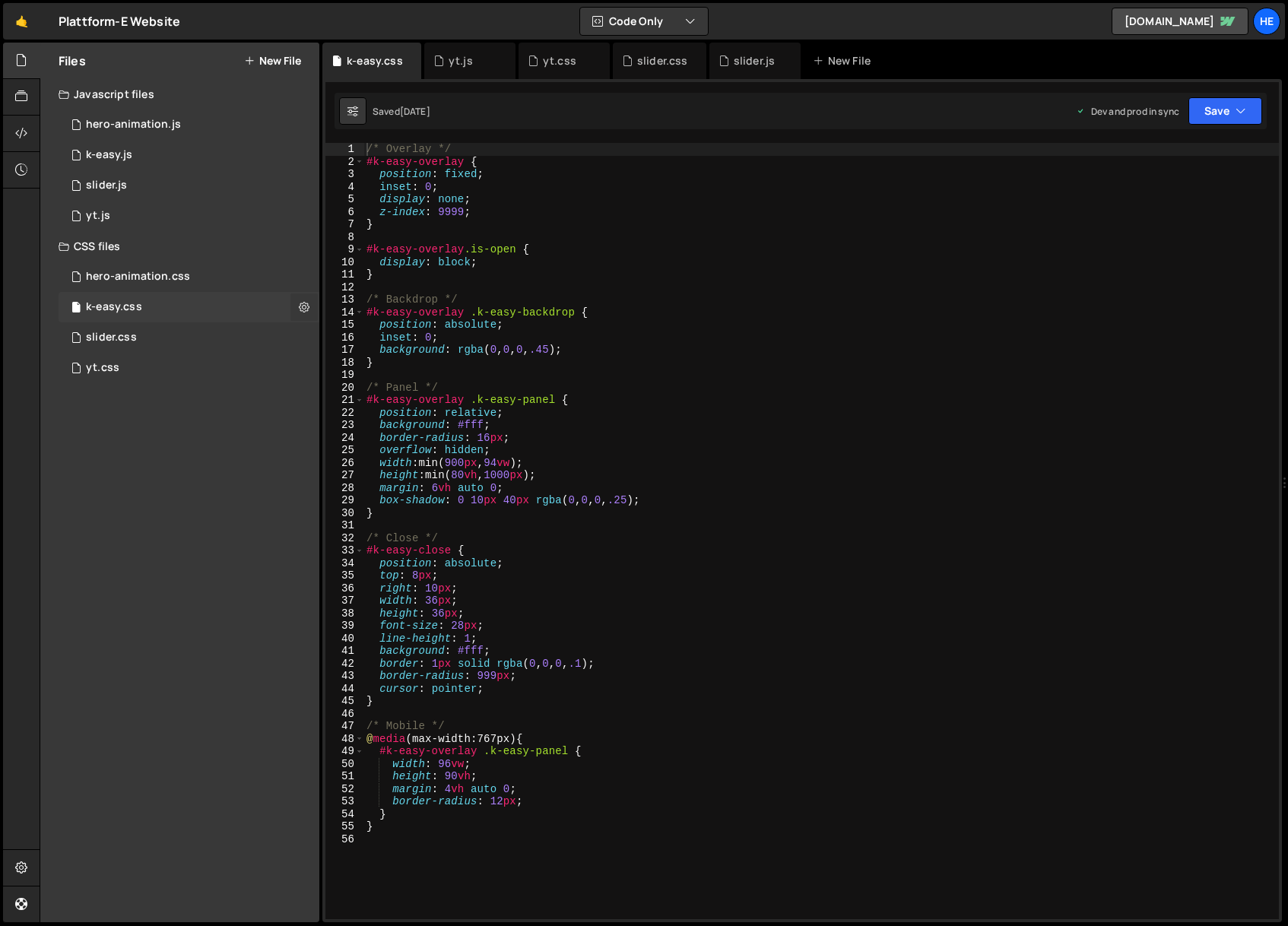
click at [303, 304] on icon at bounding box center [304, 306] width 11 height 14
type input "k-easy"
radio input "false"
radio input "true"
checkbox input "true"
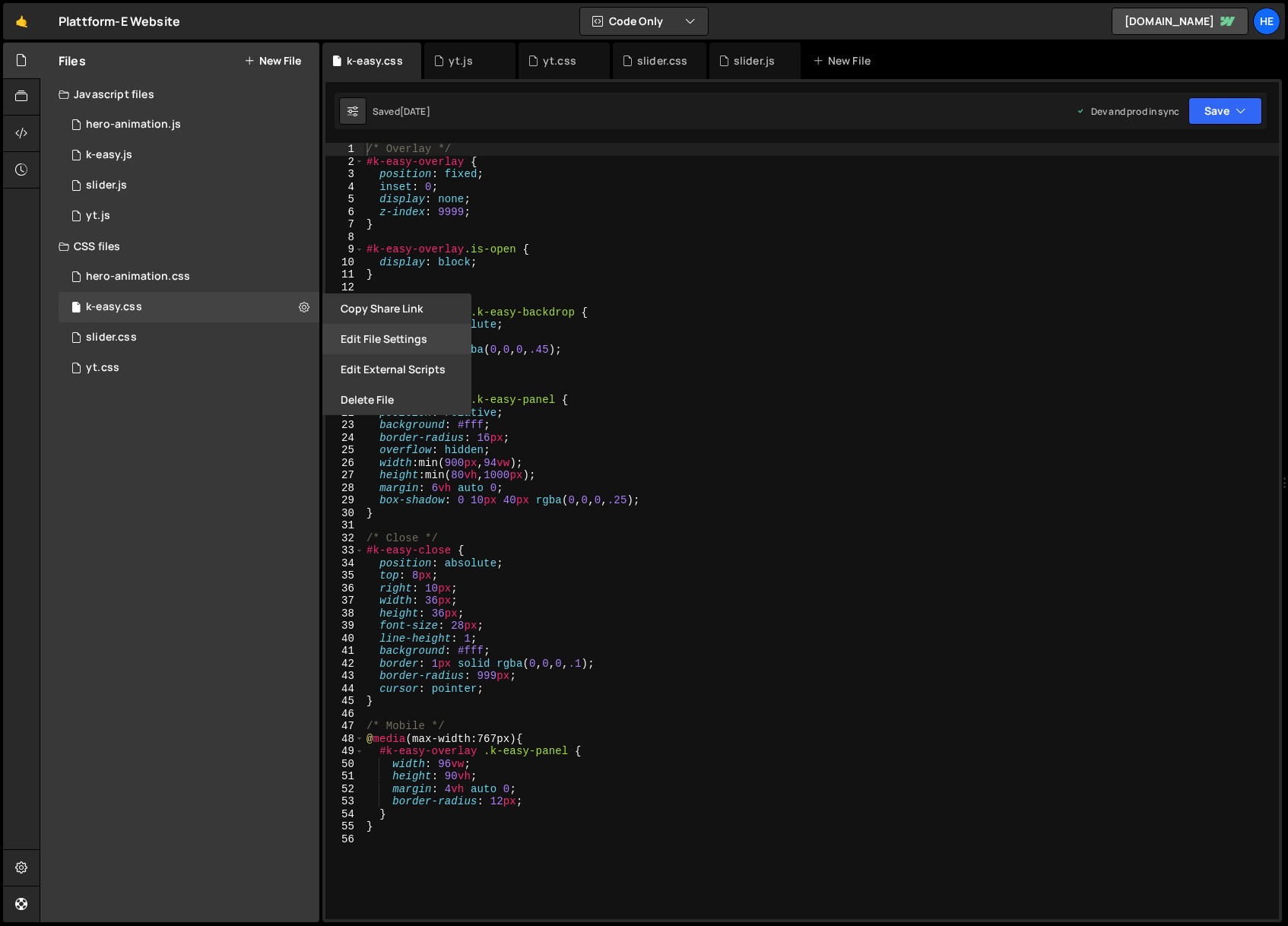
click at [386, 343] on button "Edit File Settings" at bounding box center [396, 339] width 149 height 30
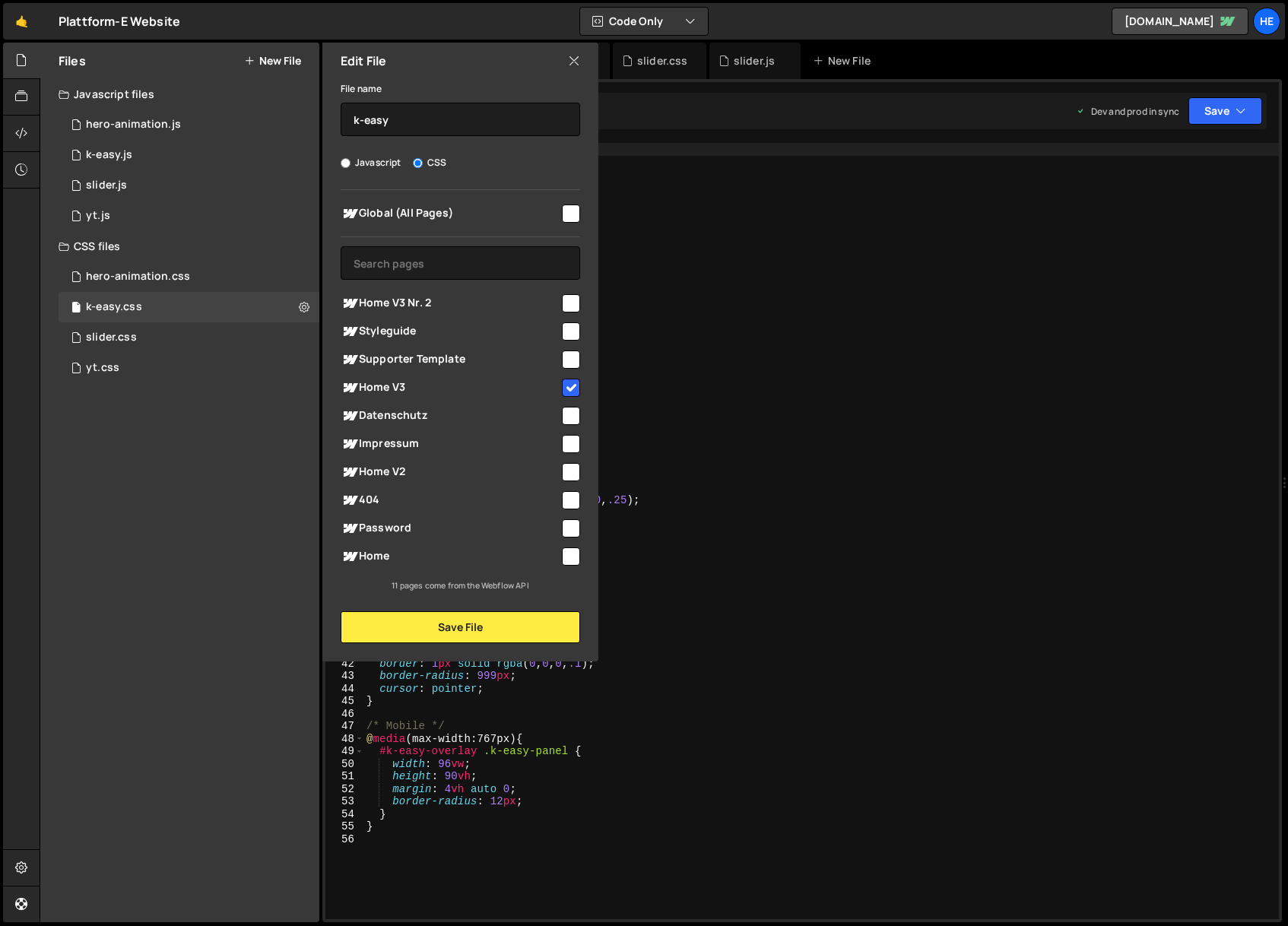
click at [452, 290] on div "Home V3 Nr. 2" at bounding box center [460, 302] width 240 height 28
drag, startPoint x: 435, startPoint y: 304, endPoint x: 444, endPoint y: 325, distance: 22.8
click at [435, 303] on span "Home V3 Nr. 2" at bounding box center [450, 304] width 219 height 19
click at [480, 618] on button "Save File" at bounding box center [460, 627] width 240 height 32
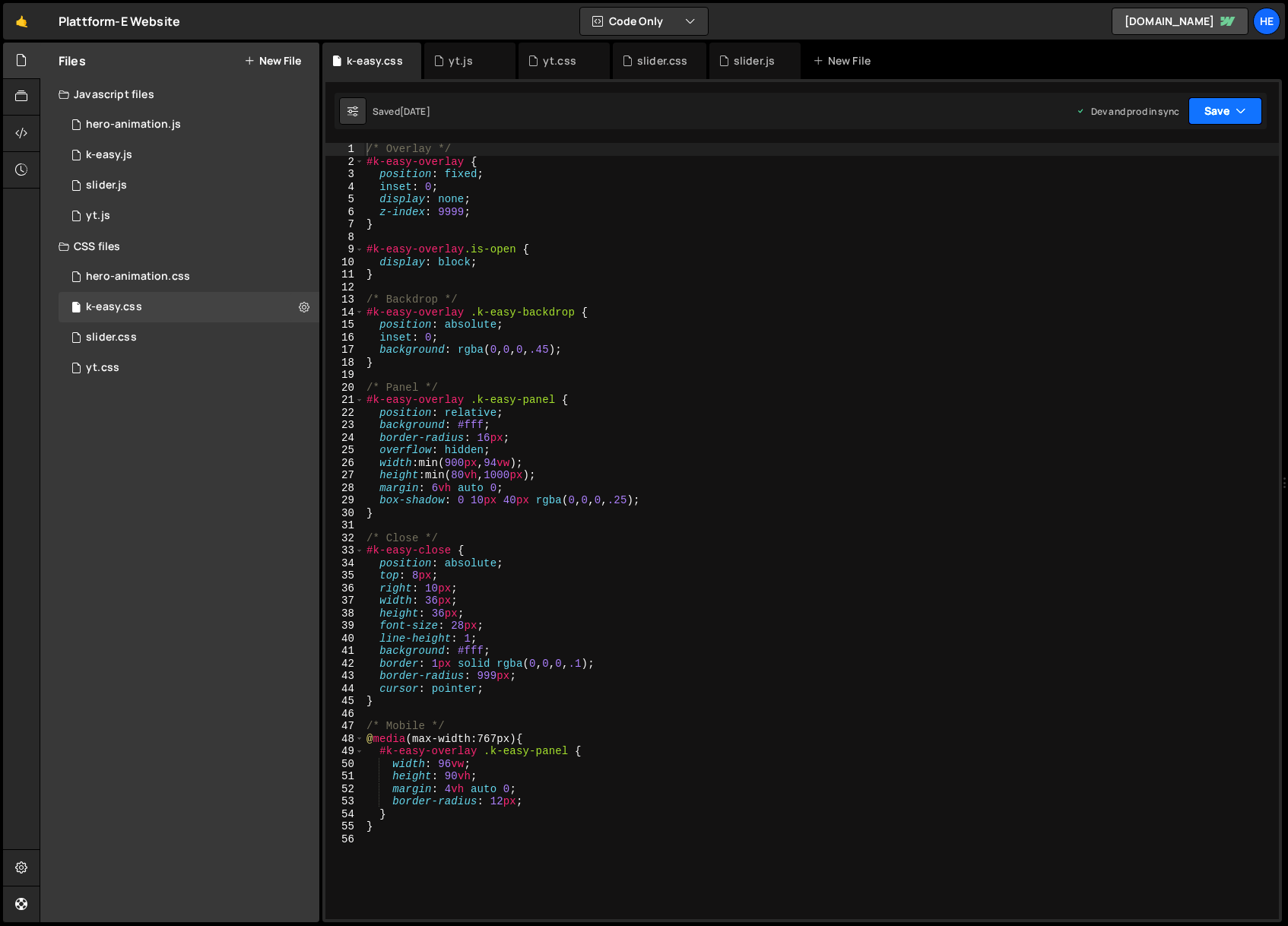
click at [1197, 110] on button "Save" at bounding box center [1226, 111] width 74 height 28
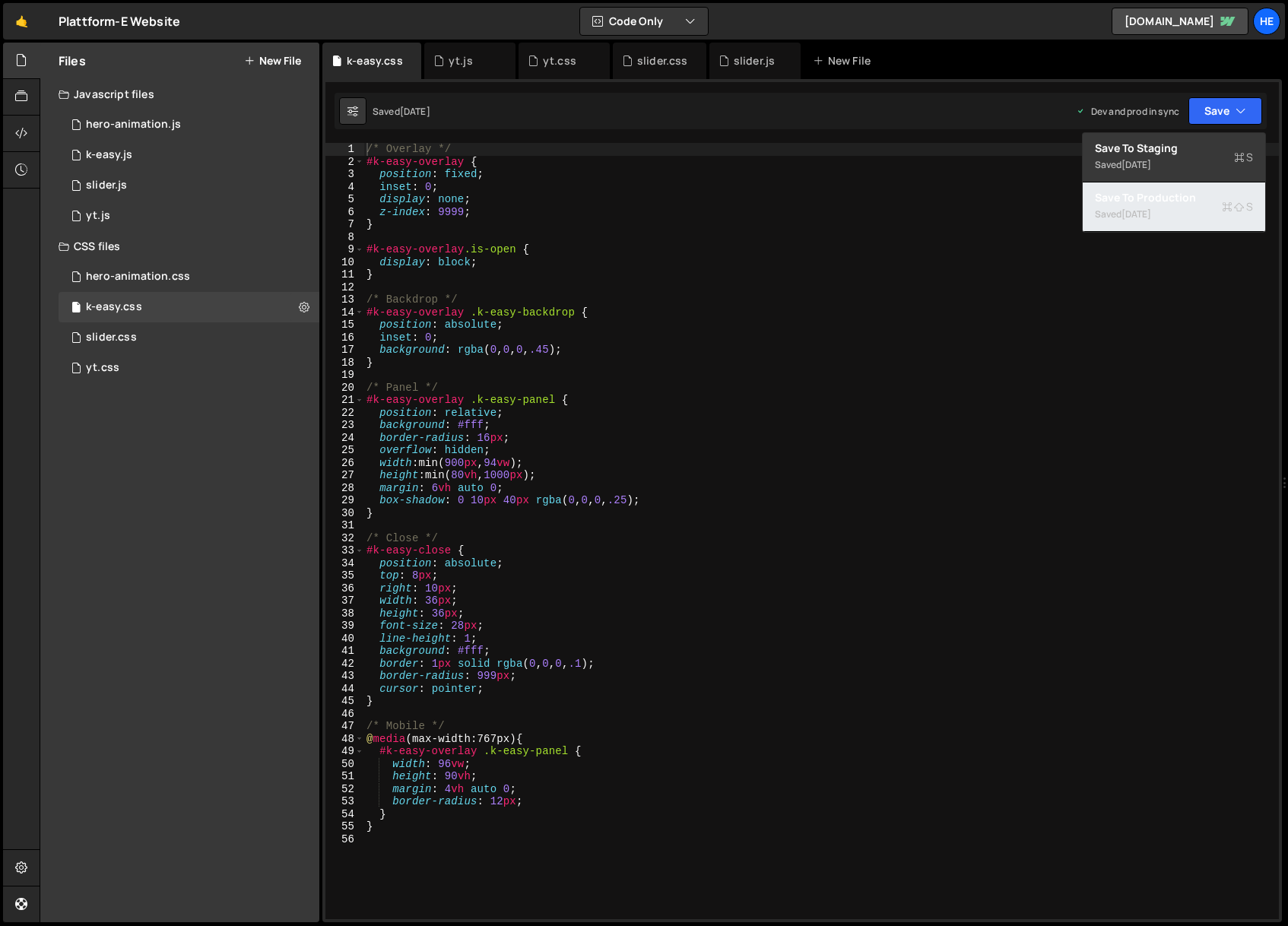
click at [1192, 203] on div "Save to Production S" at bounding box center [1174, 198] width 158 height 15
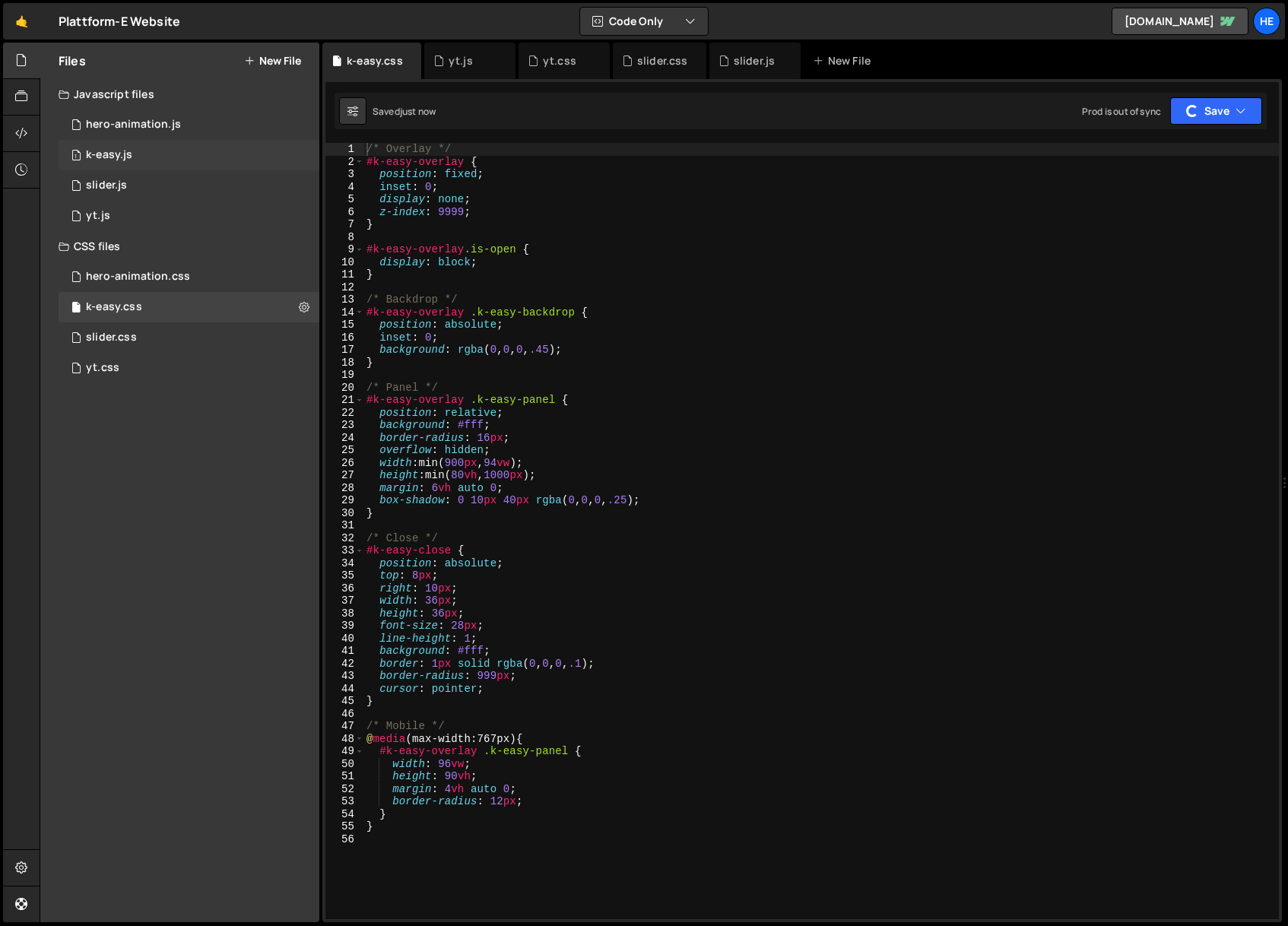
click at [281, 156] on div "1 k-easy.js 0" at bounding box center [189, 155] width 261 height 30
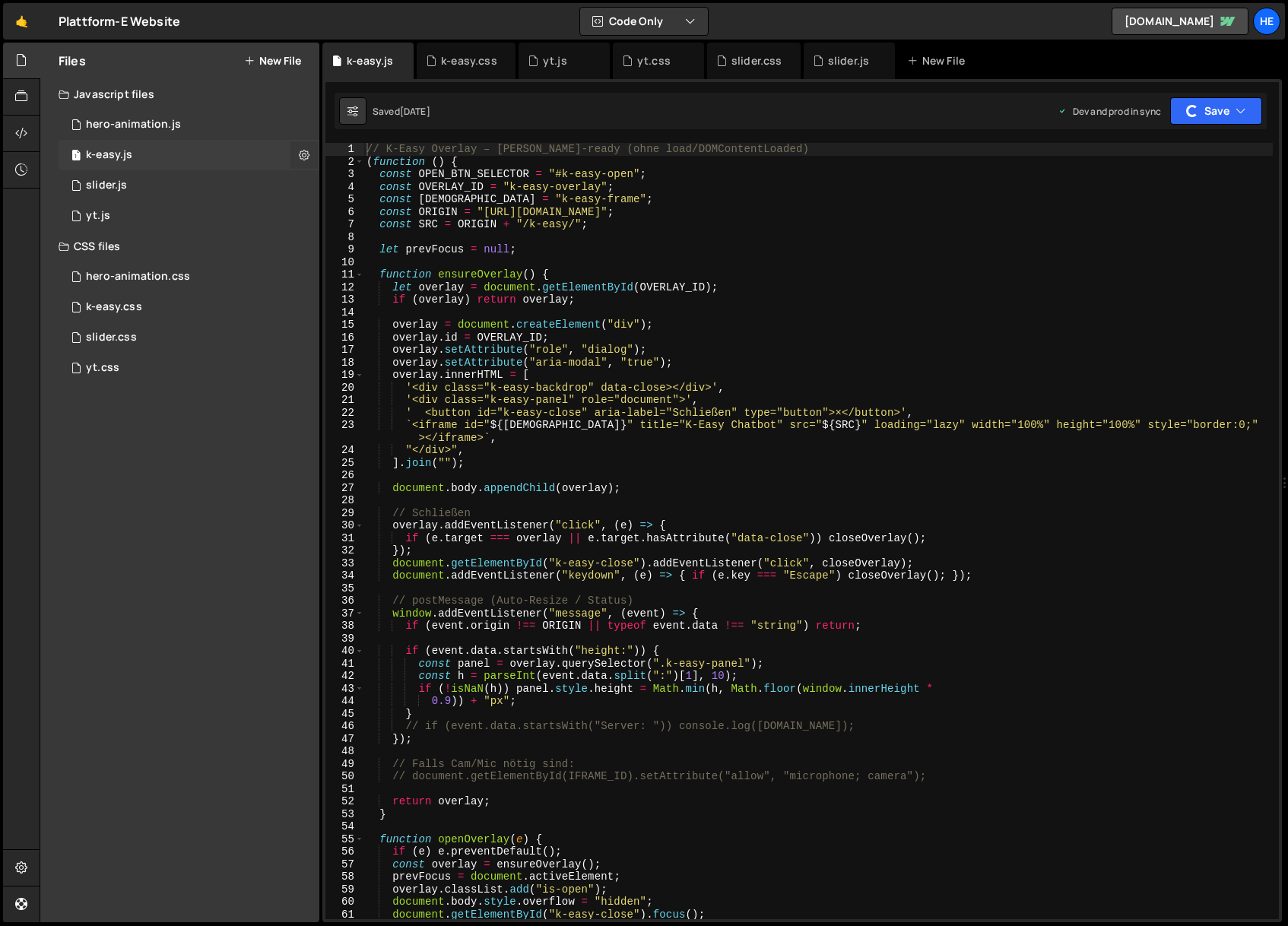
click at [299, 157] on icon at bounding box center [304, 154] width 11 height 14
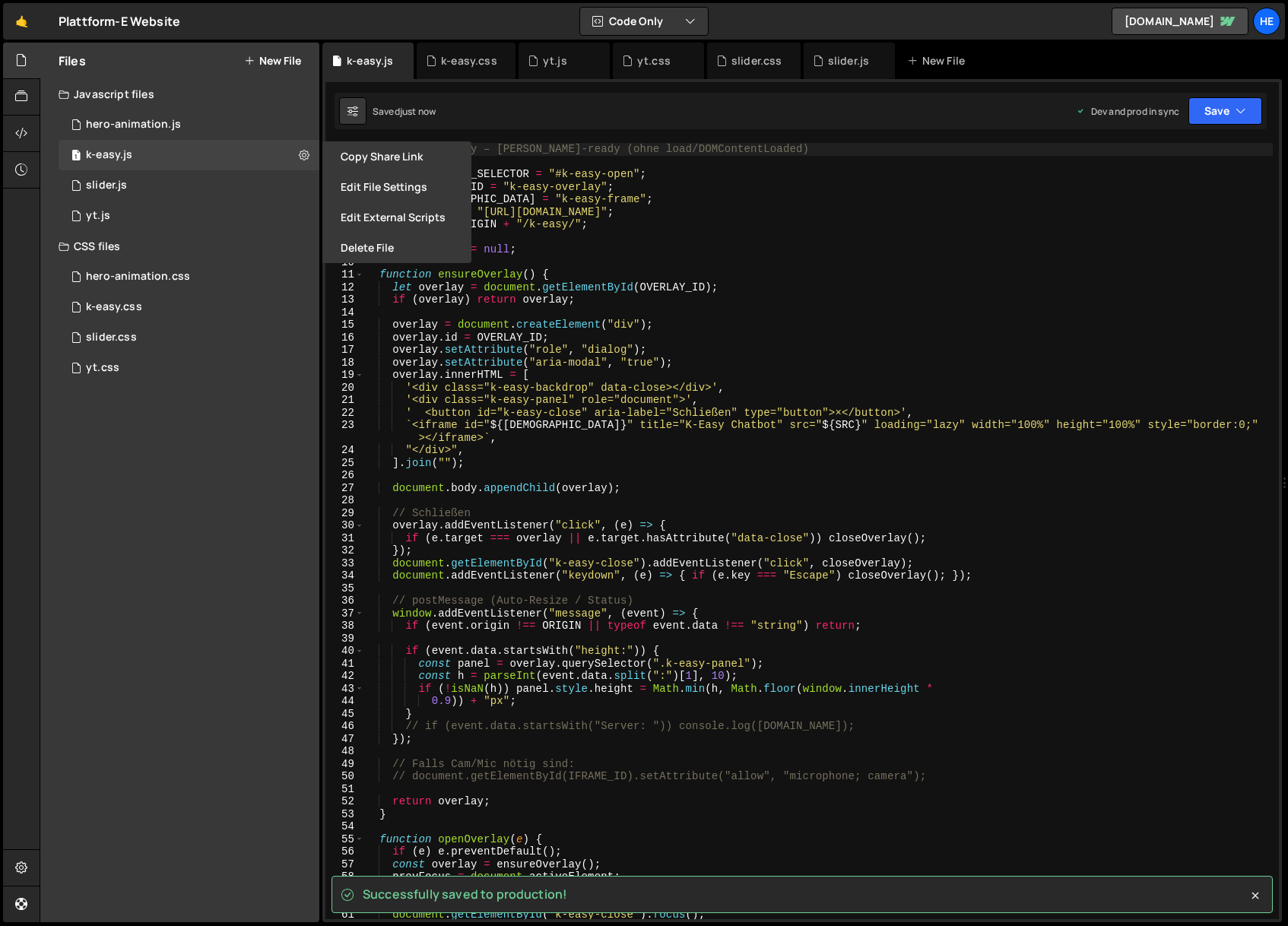
click at [379, 183] on button "Edit File Settings" at bounding box center [396, 187] width 149 height 30
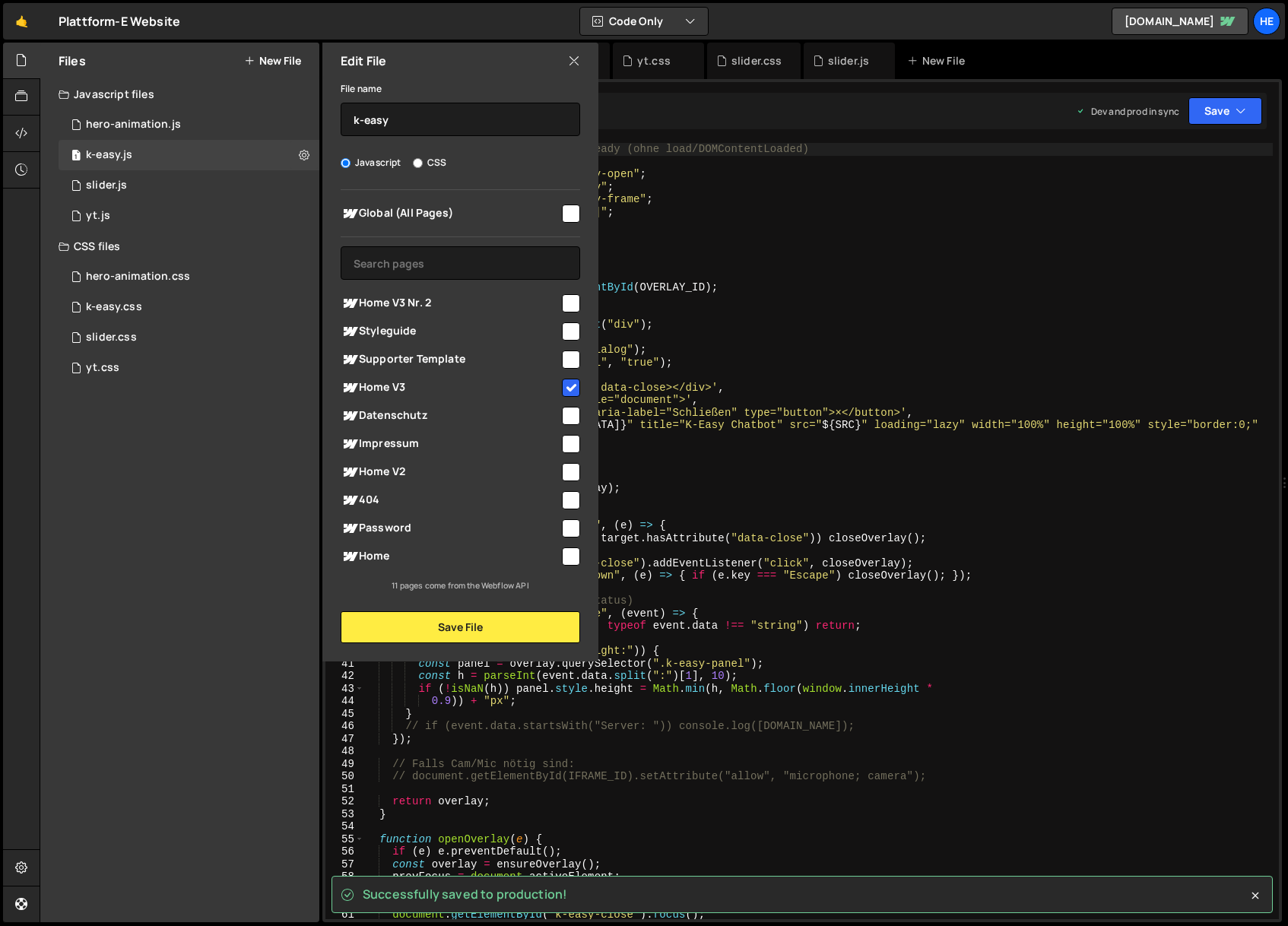
drag, startPoint x: 440, startPoint y: 311, endPoint x: 451, endPoint y: 319, distance: 13.6
click at [440, 311] on span "Home V3 Nr. 2" at bounding box center [450, 304] width 219 height 19
checkbox input "true"
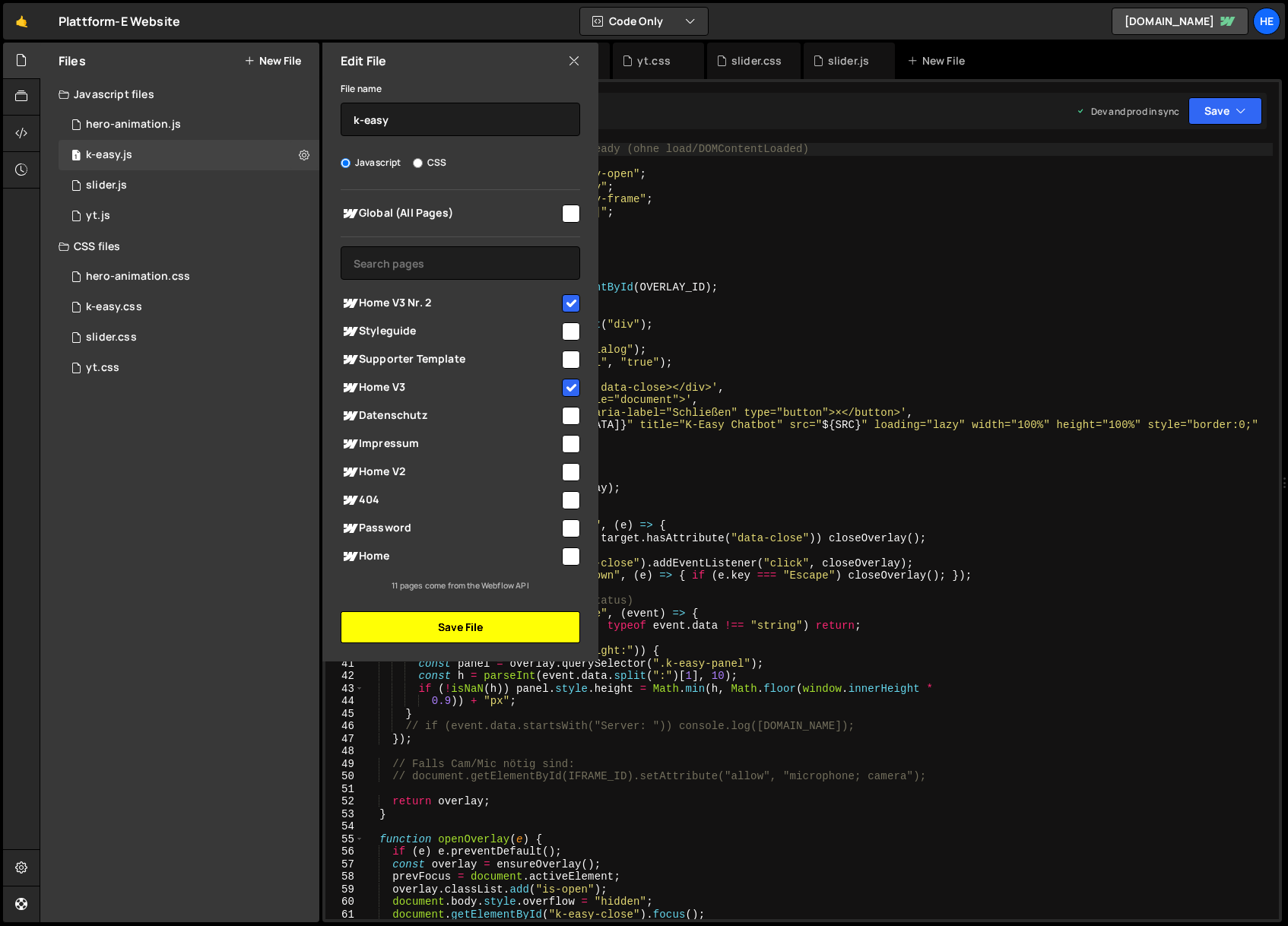
click at [501, 636] on button "Save File" at bounding box center [460, 627] width 240 height 32
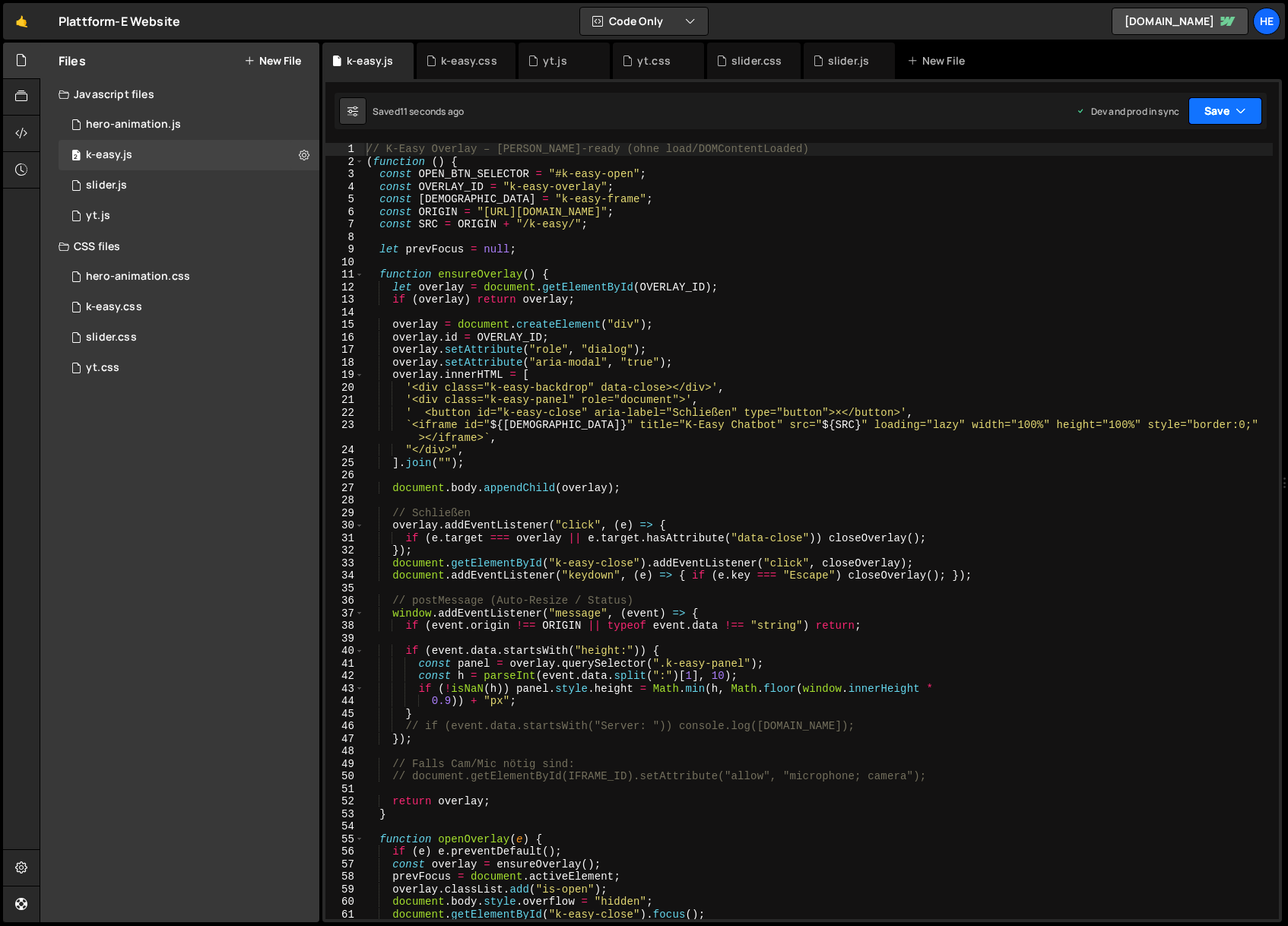
click at [1230, 110] on button "Save" at bounding box center [1226, 111] width 74 height 28
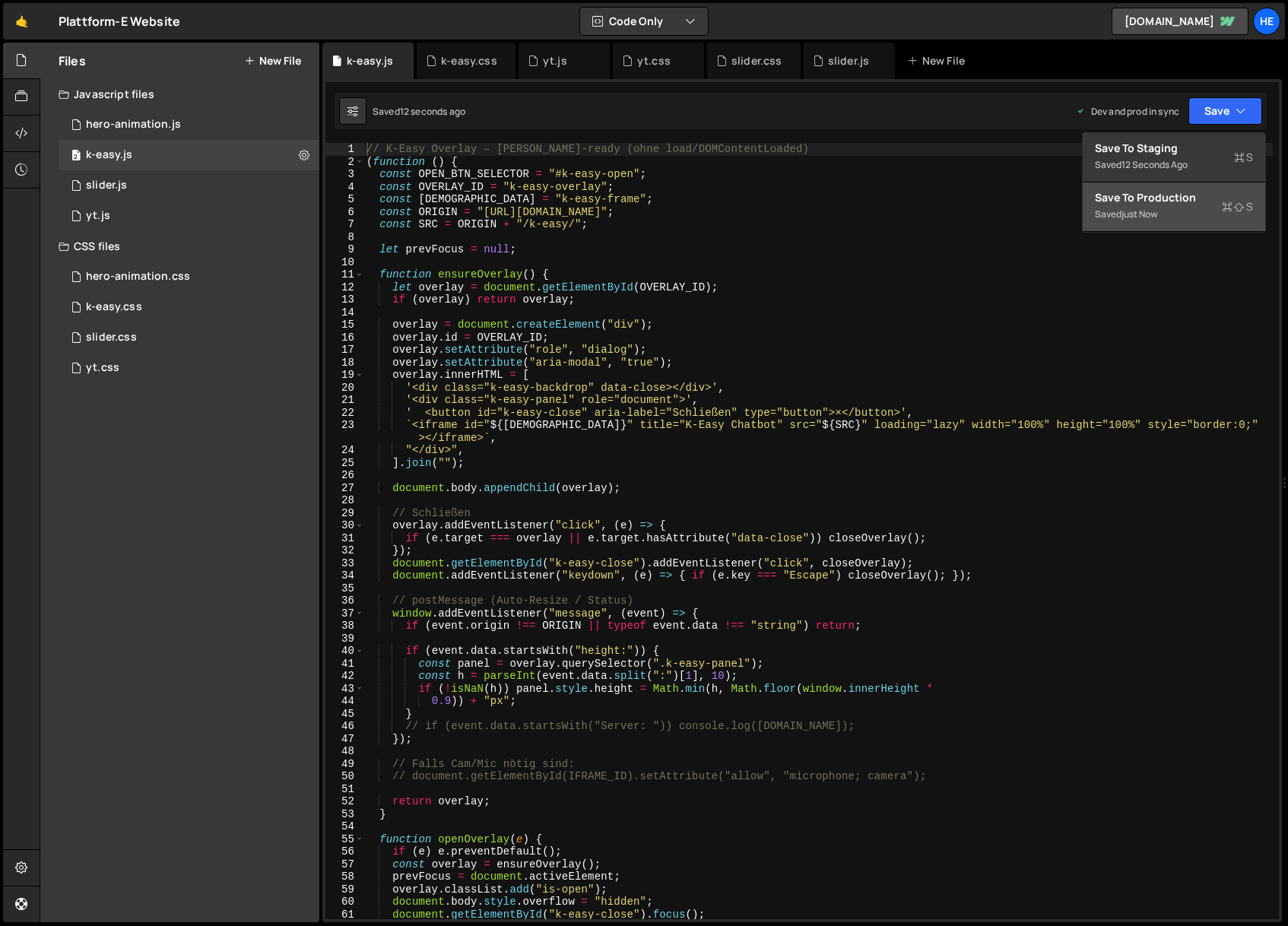
click at [1206, 199] on div "Save to Production S" at bounding box center [1174, 198] width 158 height 15
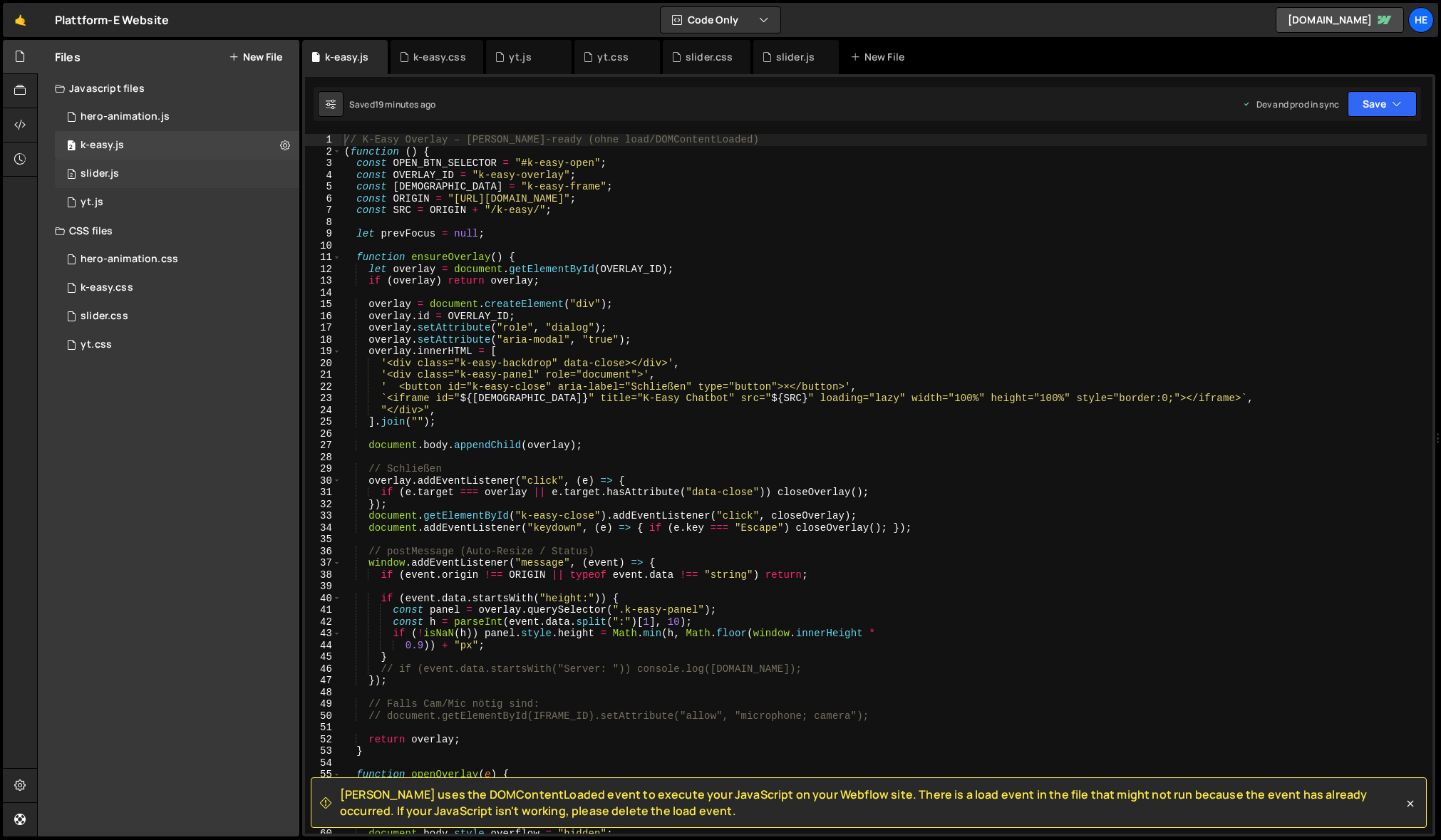
click at [129, 174] on div "2 slider.js 0" at bounding box center [177, 173] width 244 height 28
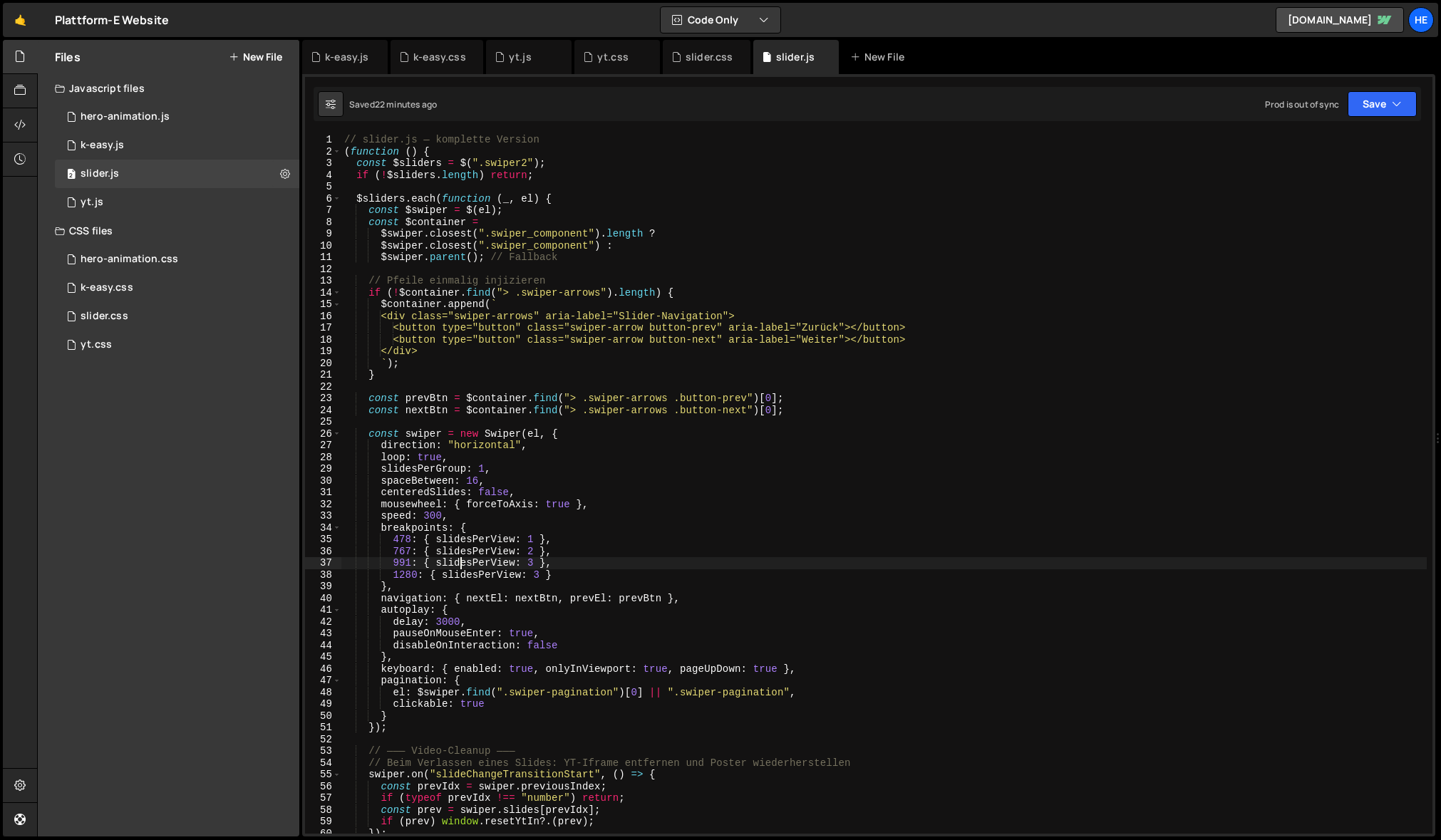
click at [460, 567] on div "// slider.js — komplette Version ( function ( ) { const $sliders = $ ( ".swiper…" at bounding box center [884, 495] width 1085 height 723
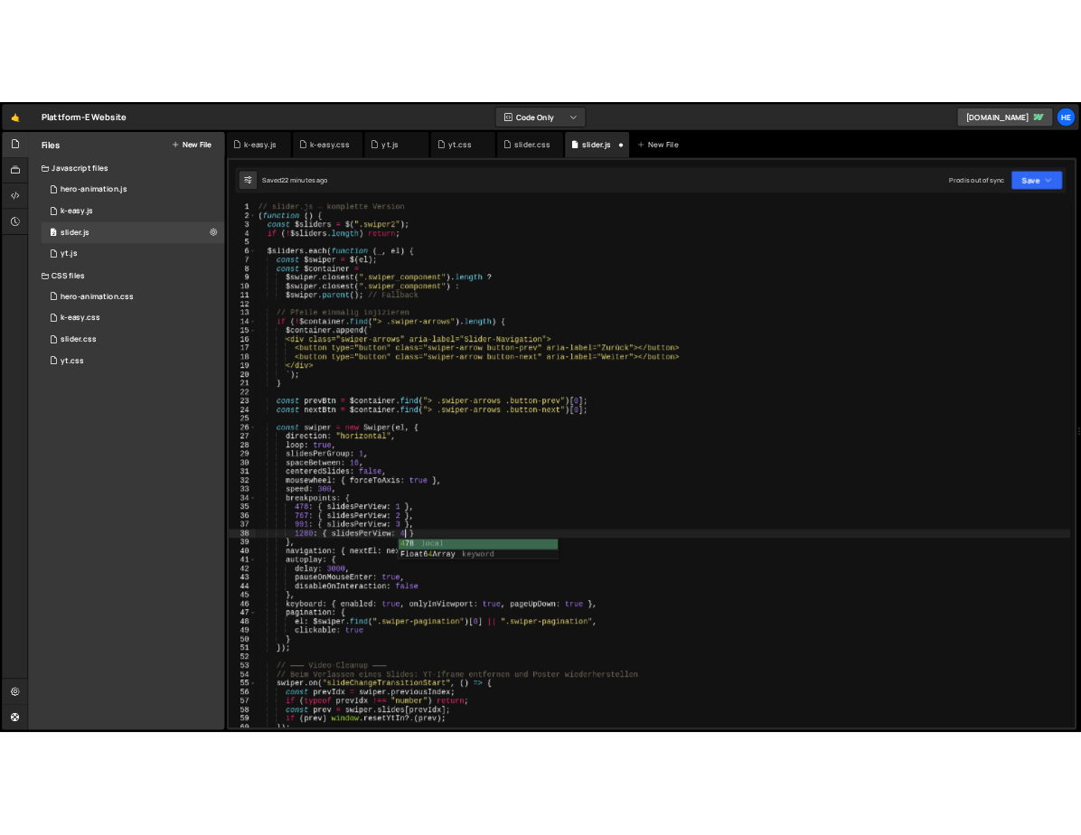
scroll to position [0, 17]
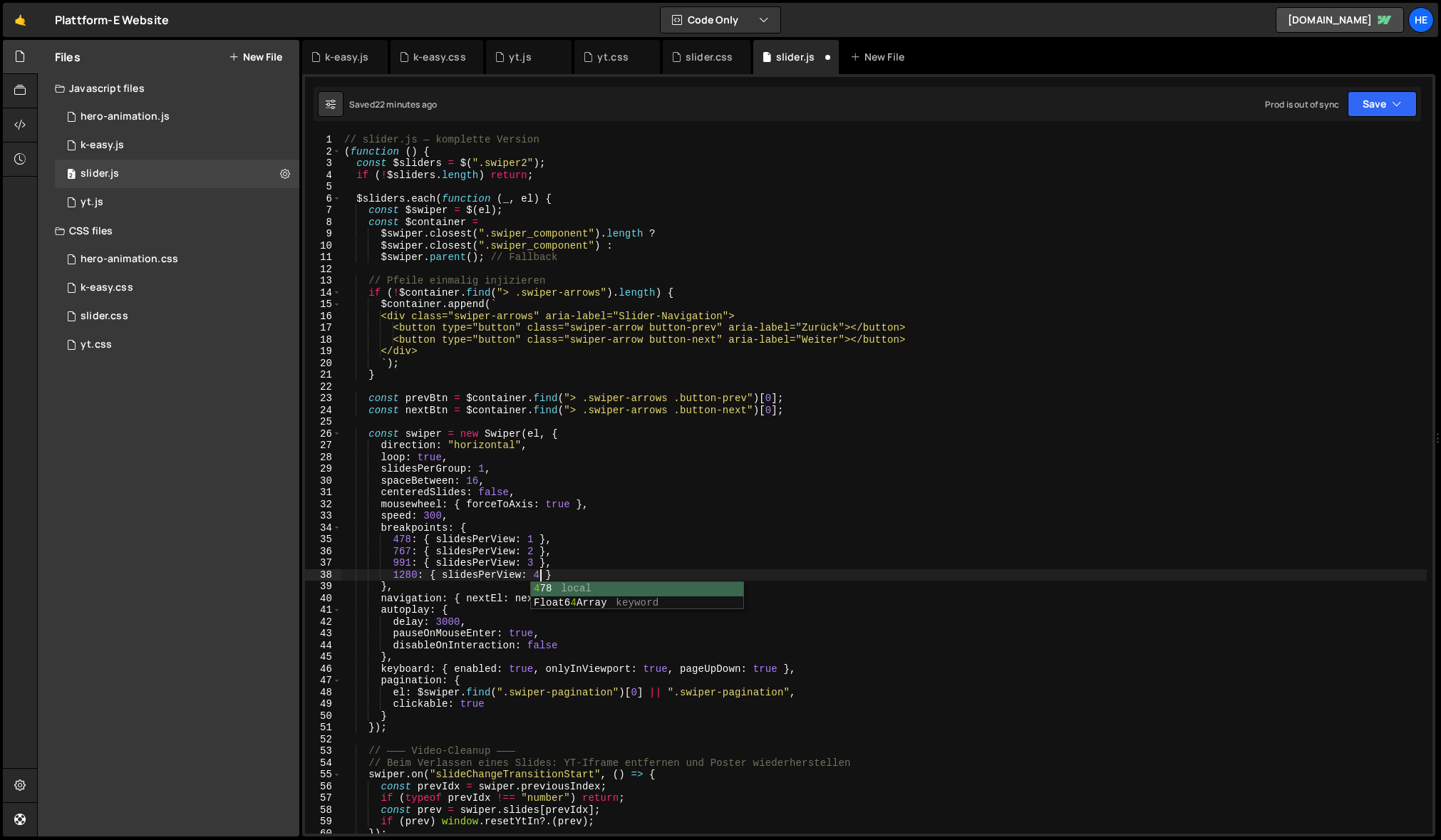
click at [606, 543] on div "// slider.js — komplette Version ( function ( ) { const $sliders = $ ( ".swiper…" at bounding box center [884, 495] width 1085 height 723
click at [1206, 109] on button "Save" at bounding box center [1382, 104] width 69 height 26
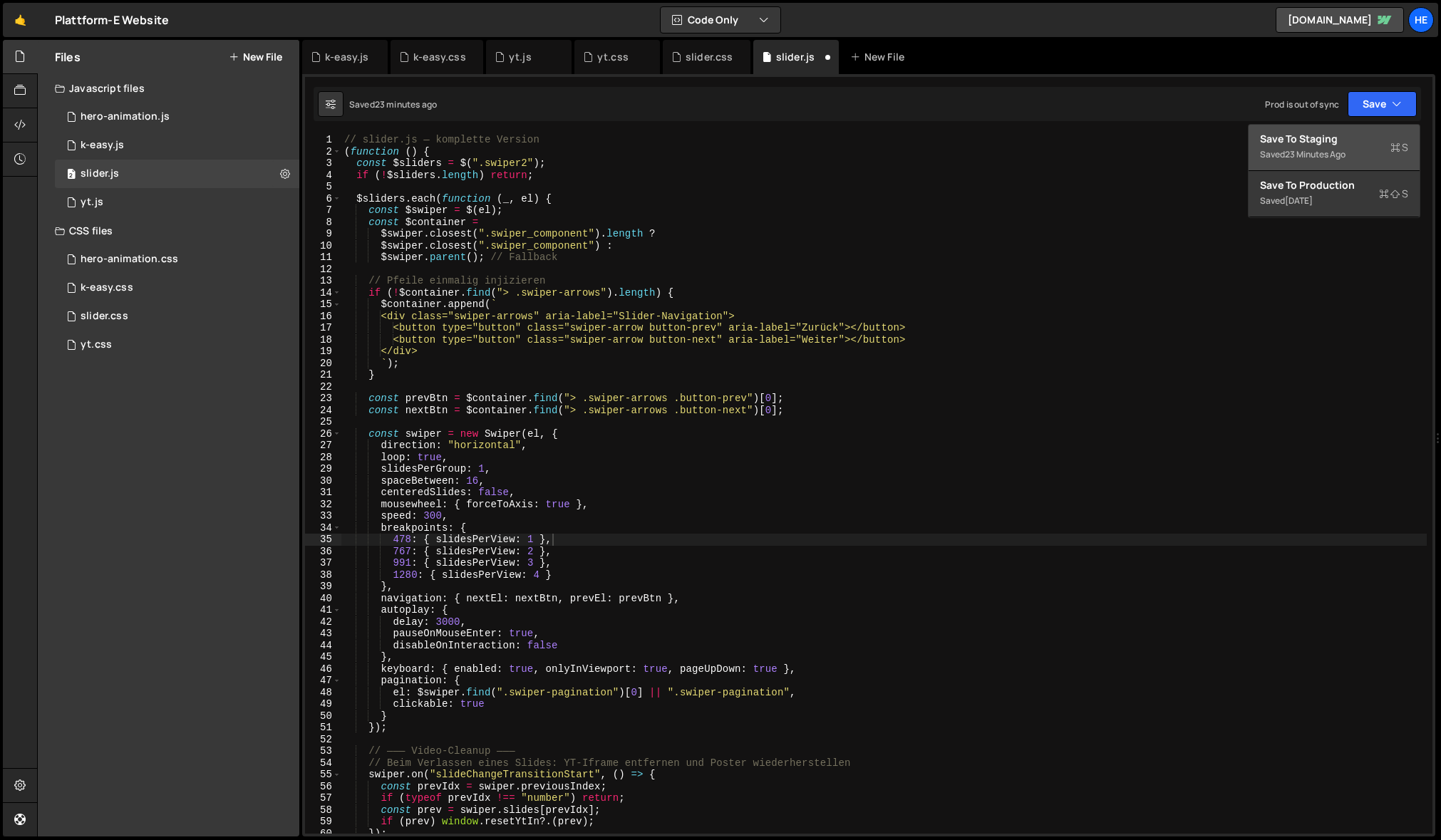
click at [1206, 152] on div "23 minutes ago" at bounding box center [1315, 154] width 61 height 12
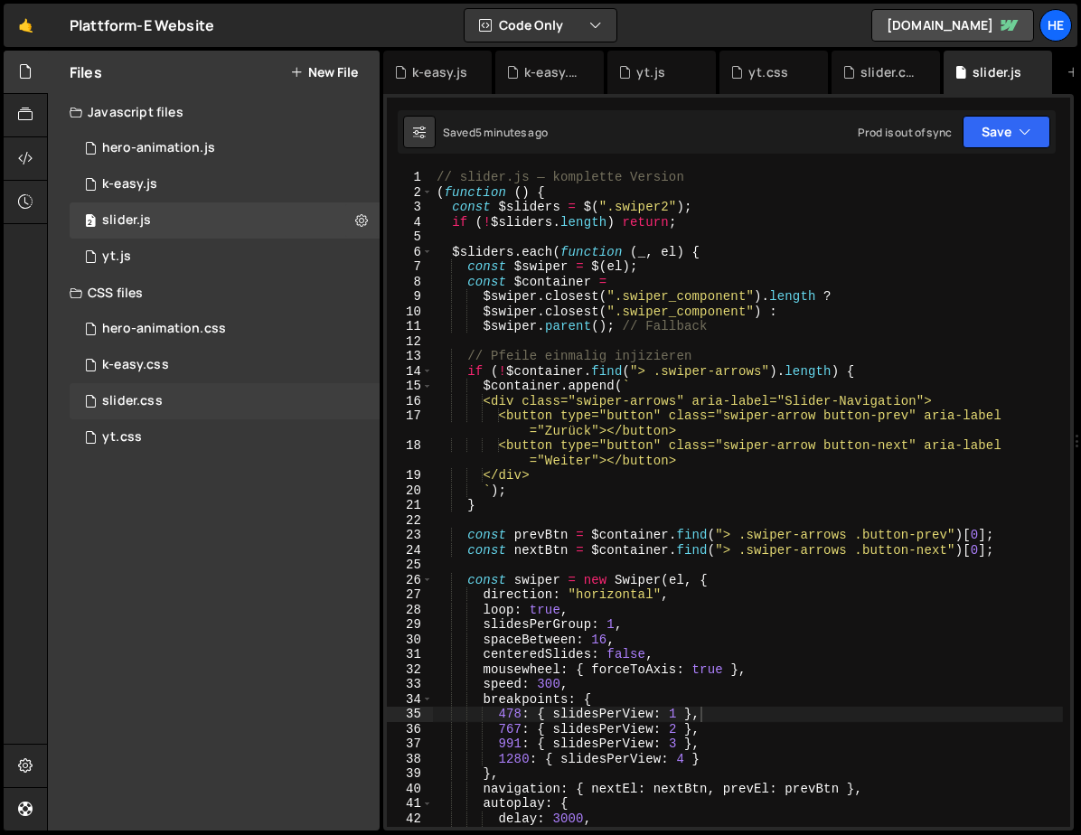
click at [146, 400] on div "slider.css" at bounding box center [132, 401] width 61 height 16
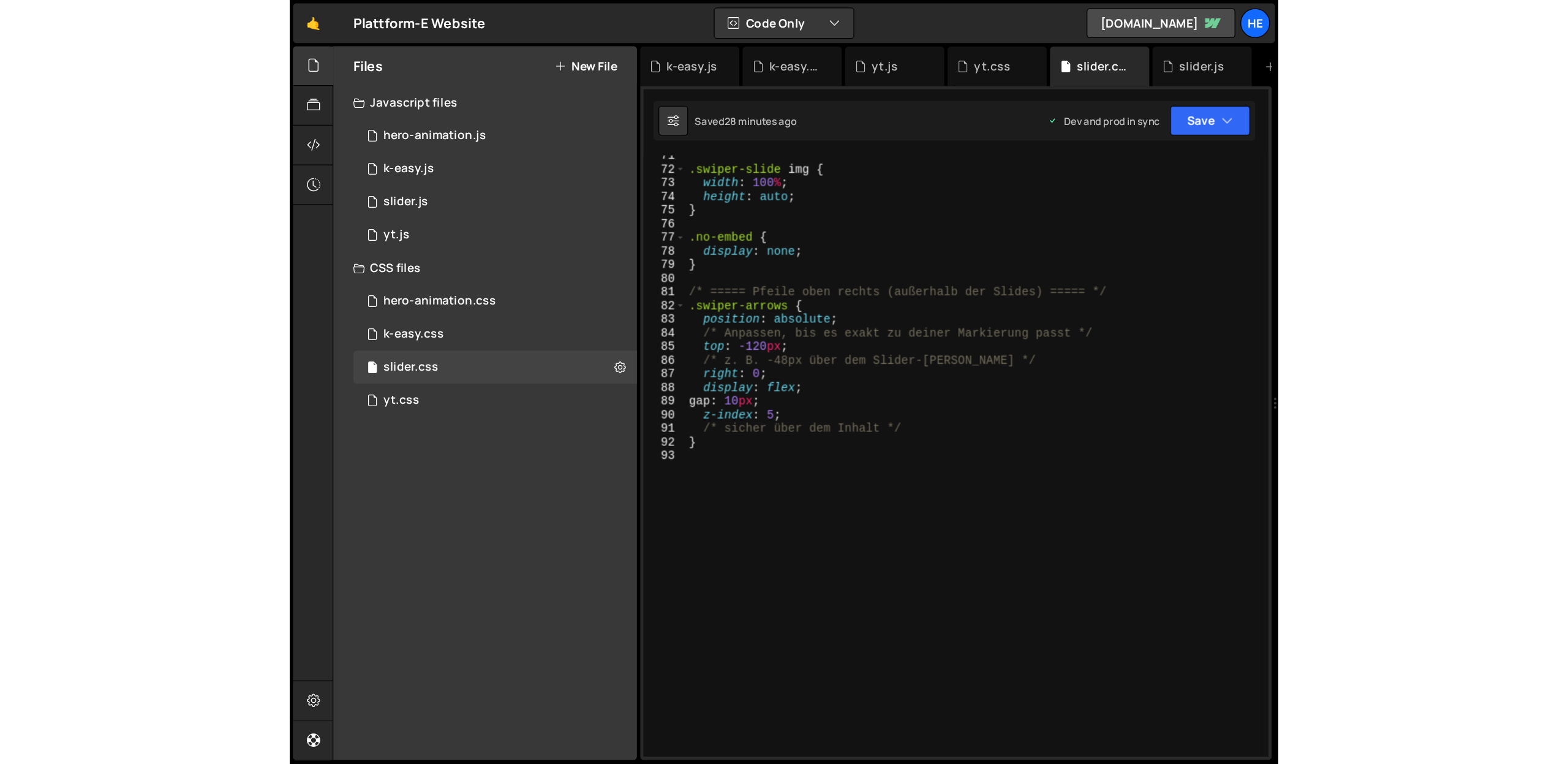
scroll to position [0, 0]
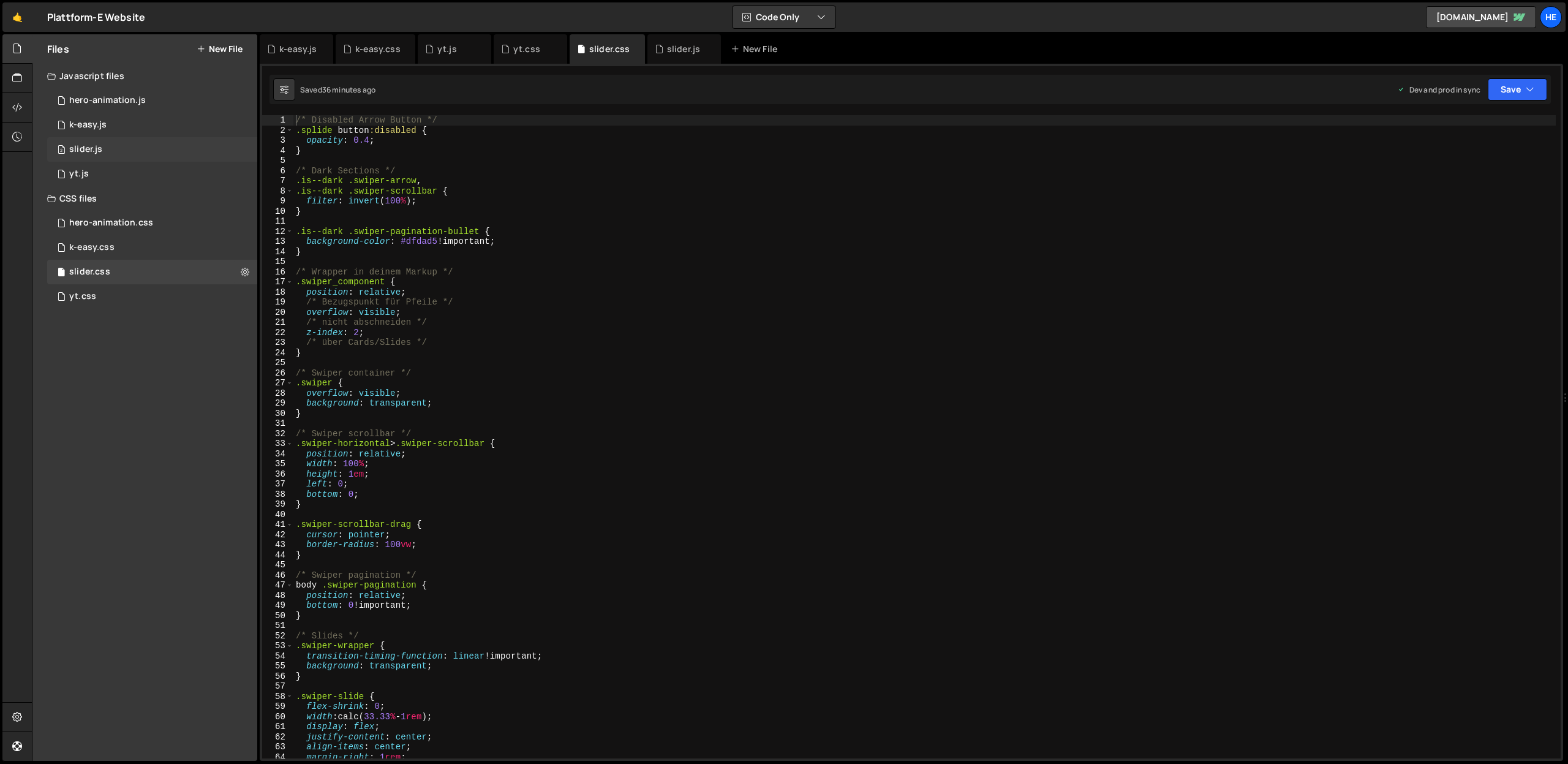
click at [91, 146] on div "slider.js" at bounding box center [85, 149] width 33 height 11
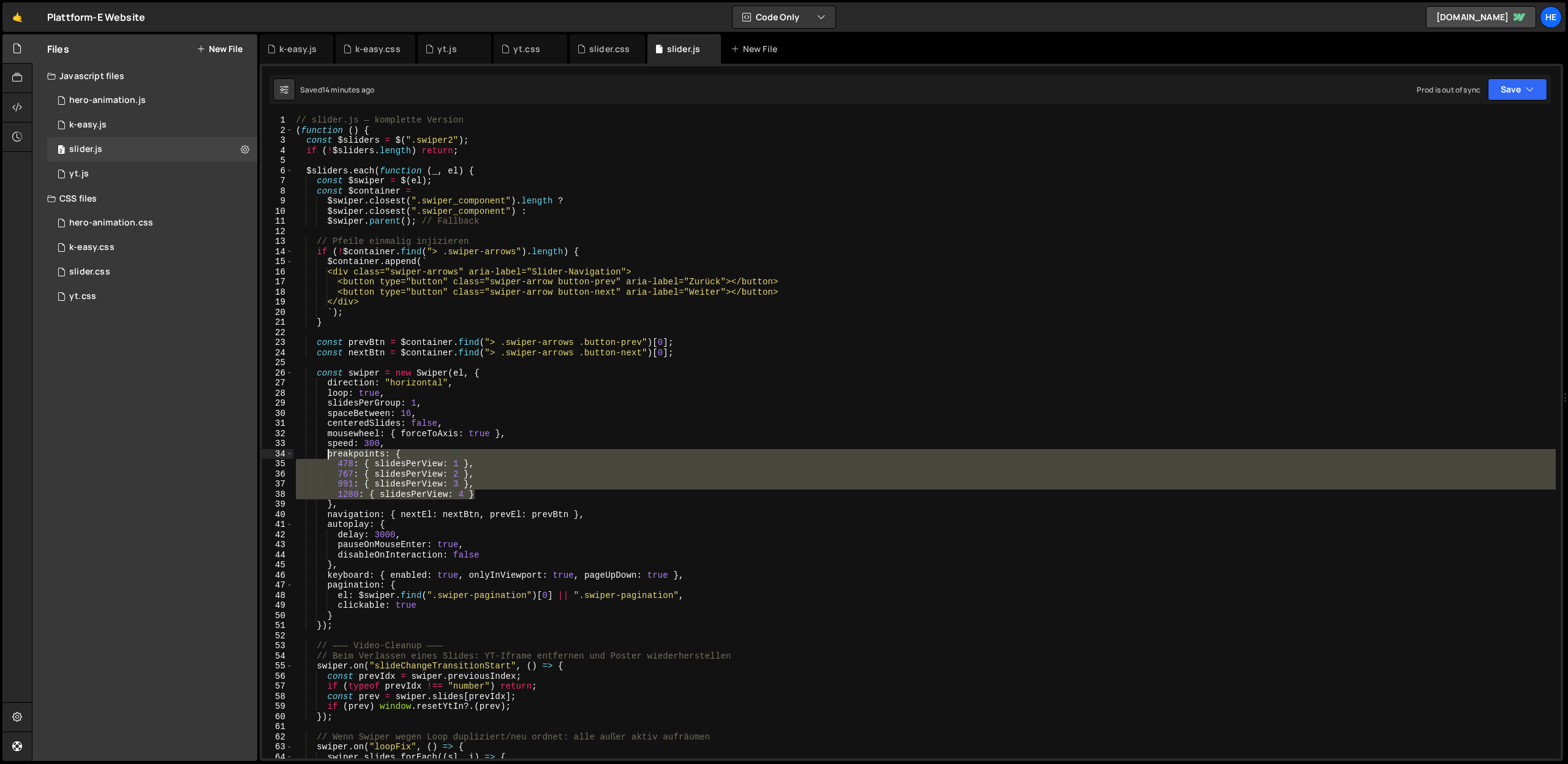
drag, startPoint x: 480, startPoint y: 510, endPoint x: 329, endPoint y: 455, distance: 160.7
click at [328, 456] on div "// slider.js — komplette Version ( function ( ) { const $sliders = $ ( ".swiper…" at bounding box center [924, 447] width 1262 height 664
click at [347, 466] on div "// slider.js — komplette Version ( function ( ) { const $sliders = $ ( ".swiper…" at bounding box center [924, 437] width 1262 height 643
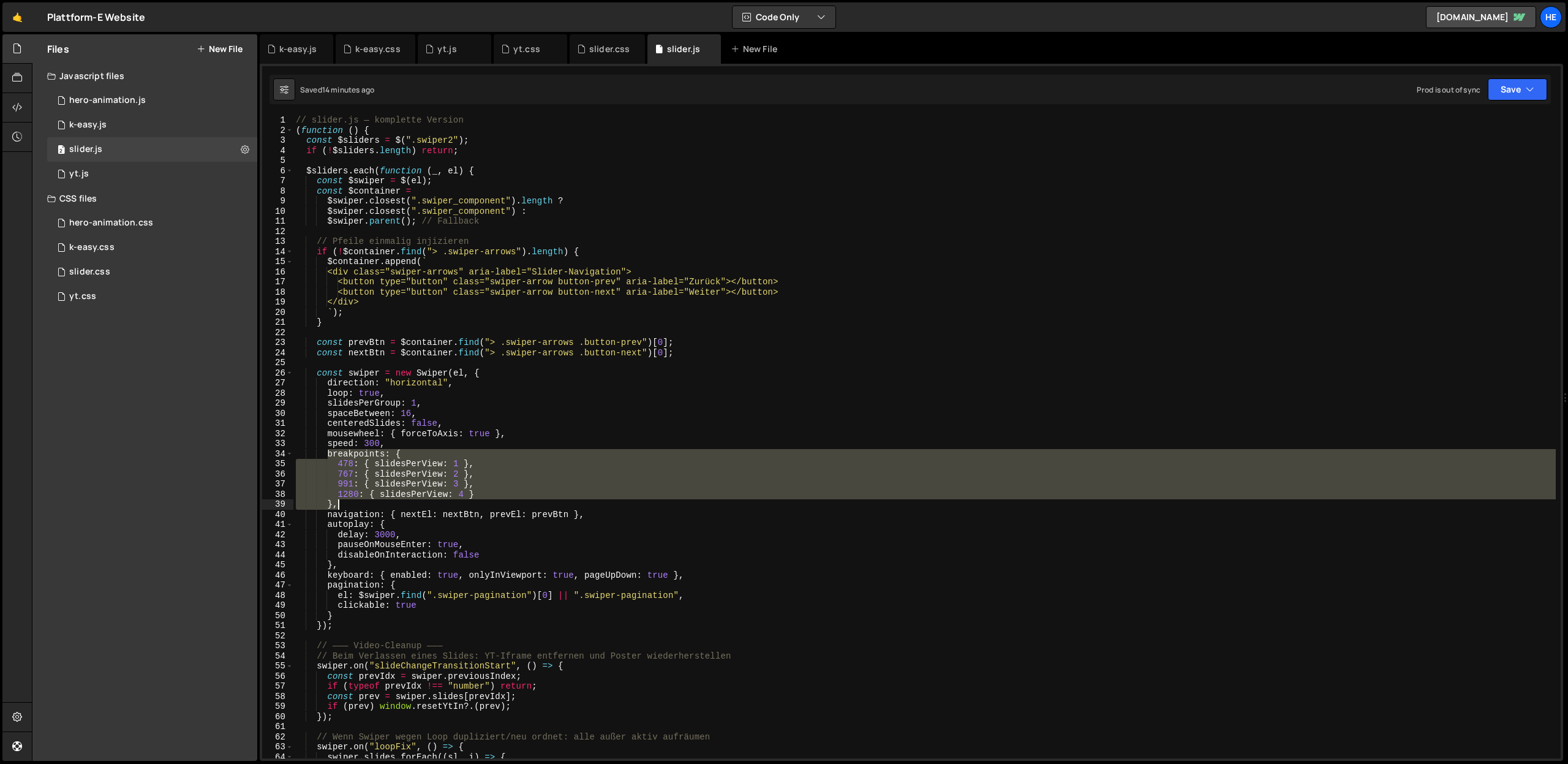
drag, startPoint x: 331, startPoint y: 456, endPoint x: 478, endPoint y: 501, distance: 153.7
click at [478, 501] on div "// slider.js — komplette Version ( function ( ) { const $sliders = $ ( ".swiper…" at bounding box center [924, 447] width 1262 height 664
click at [345, 462] on div "// slider.js — komplette Version ( function ( ) { const $sliders = $ ( ".swiper…" at bounding box center [924, 437] width 1262 height 643
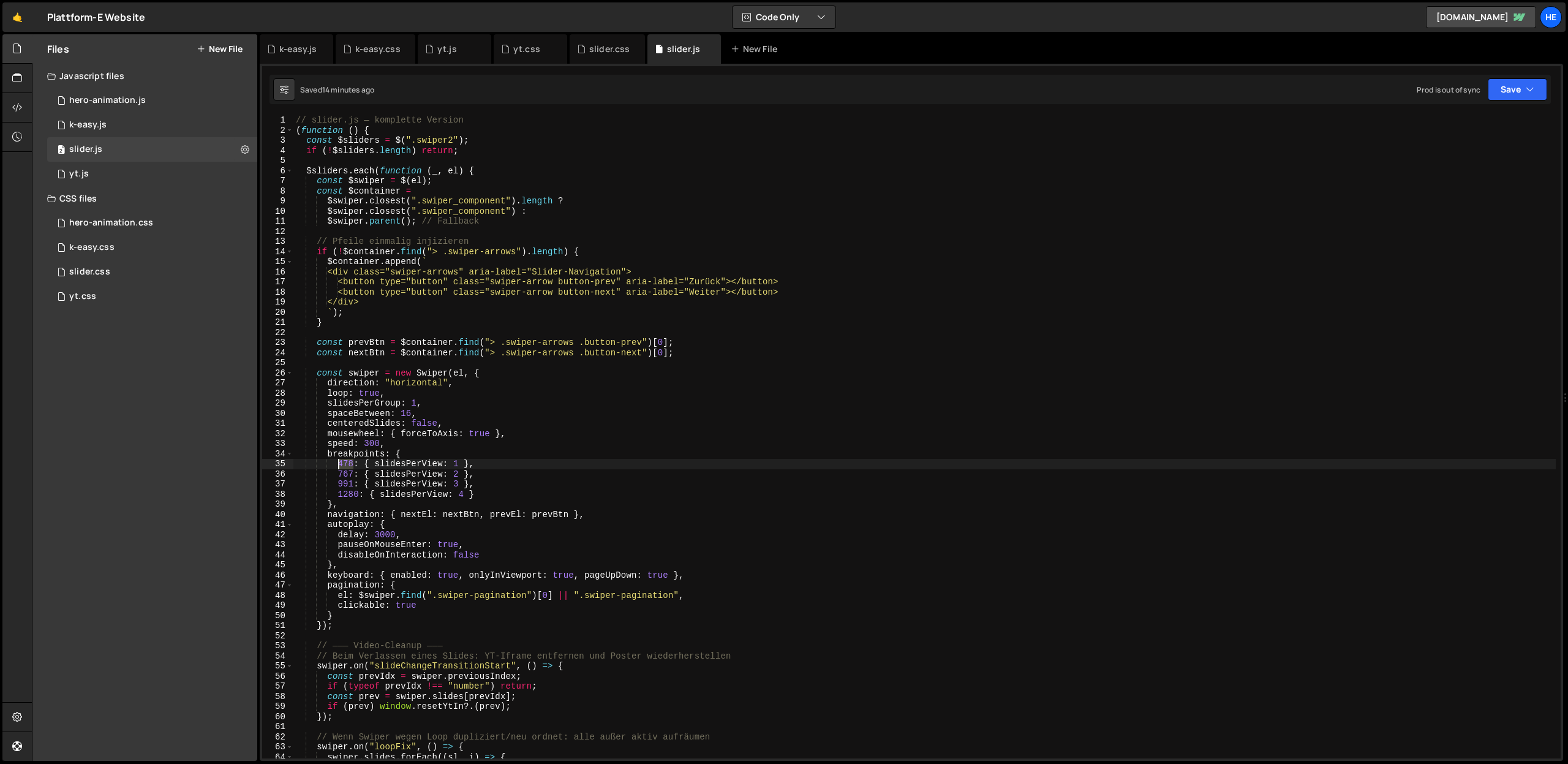
click at [345, 462] on div "// slider.js — komplette Version ( function ( ) { const $sliders = $ ( ".swiper…" at bounding box center [924, 447] width 1262 height 664
click at [344, 474] on div "// slider.js — komplette Version ( function ( ) { const $sliders = $ ( ".swiper…" at bounding box center [924, 447] width 1262 height 664
click at [346, 484] on div "// slider.js — komplette Version ( function ( ) { const $sliders = $ ( ".swiper…" at bounding box center [924, 447] width 1262 height 664
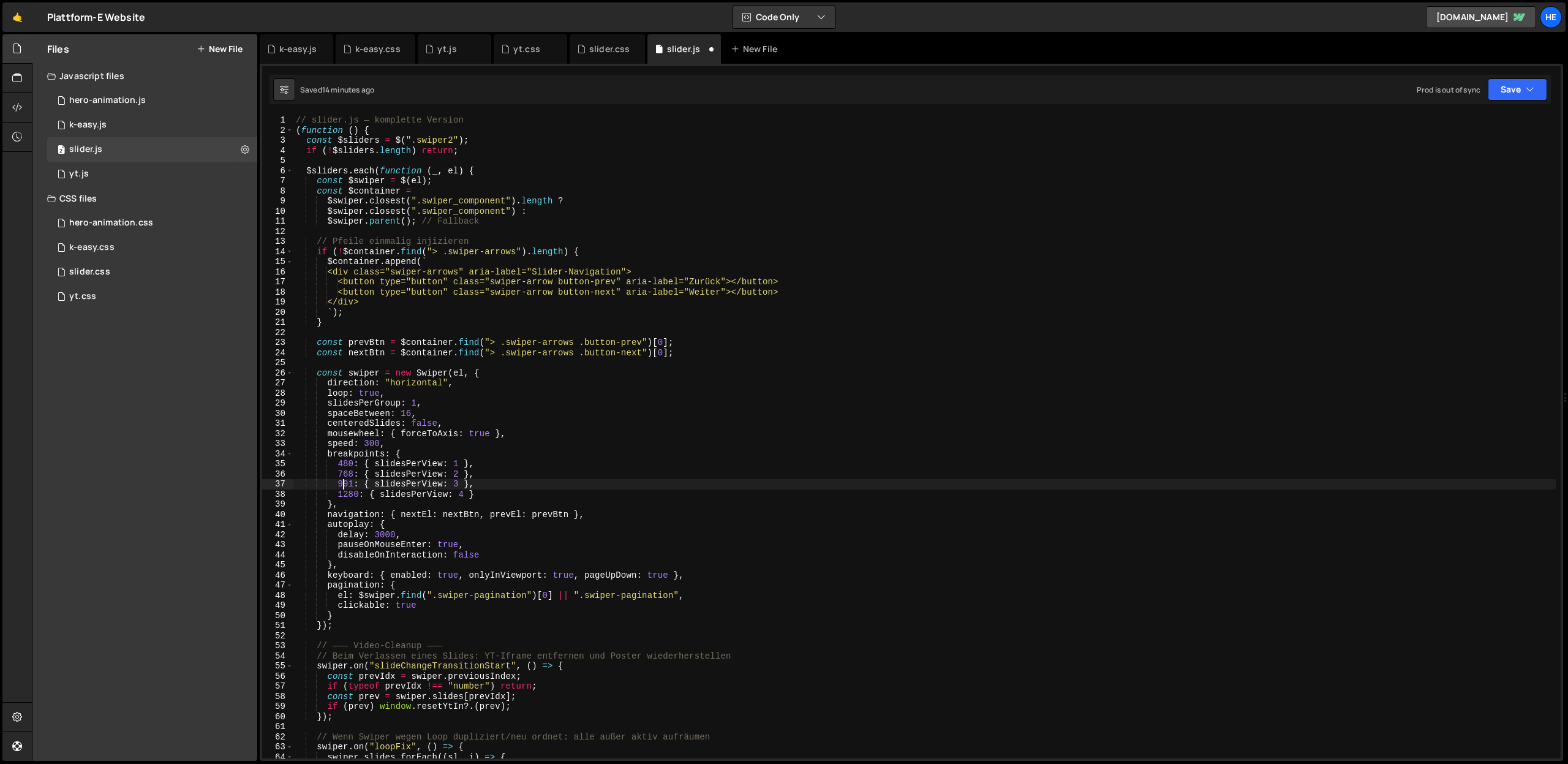
click at [346, 484] on div "// slider.js — komplette Version ( function ( ) { const $sliders = $ ( ".swiper…" at bounding box center [924, 447] width 1262 height 664
click at [344, 498] on div "// slider.js — komplette Version ( function ( ) { const $sliders = $ ( ".swiper…" at bounding box center [924, 447] width 1262 height 664
click at [1037, 88] on button "Save" at bounding box center [1517, 89] width 60 height 22
click at [1037, 163] on div "Save to Production S" at bounding box center [1476, 159] width 127 height 12
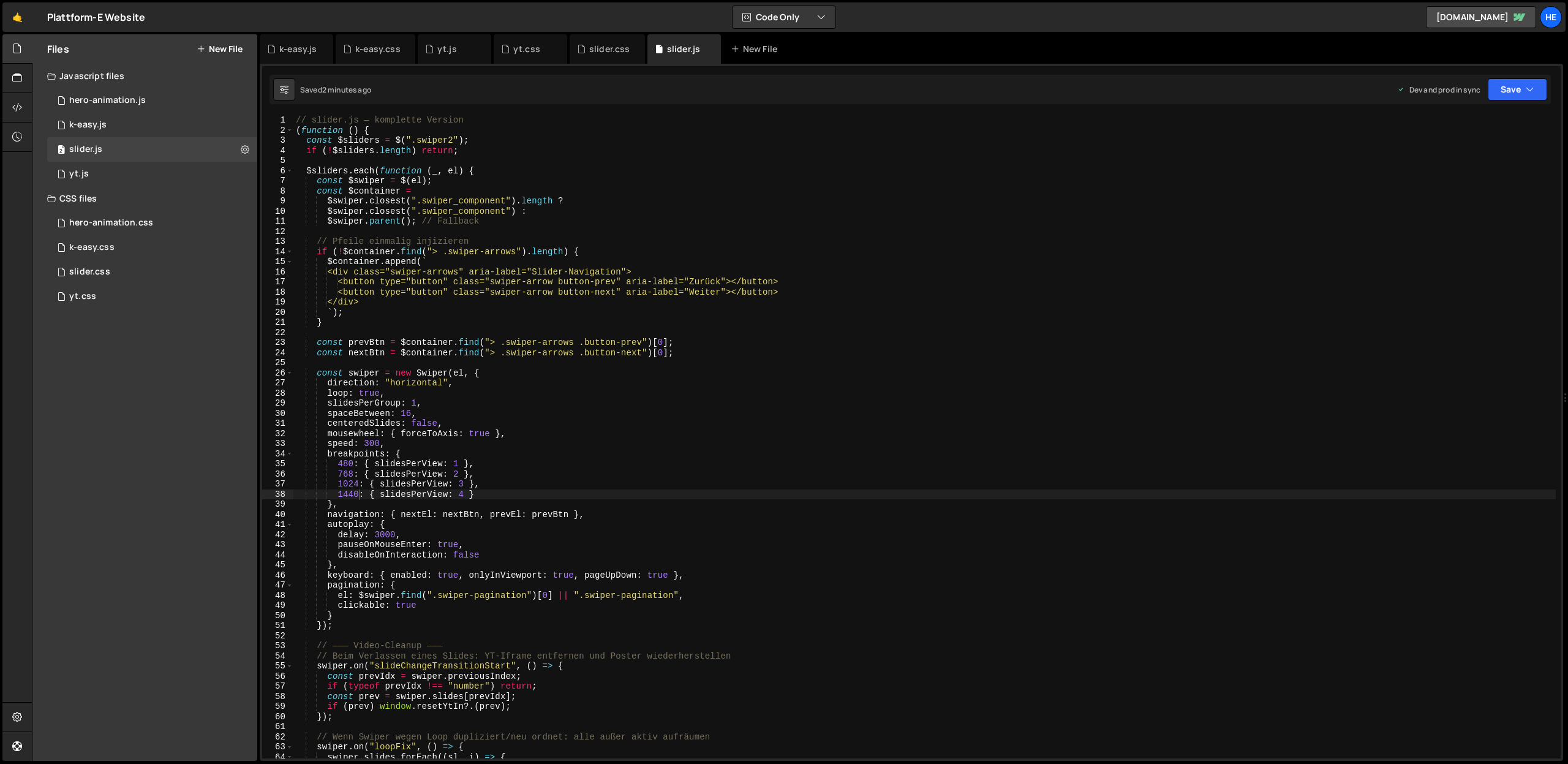
click at [347, 485] on div "// slider.js — komplette Version ( function ( ) { const $sliders = $ ( ".swiper…" at bounding box center [924, 447] width 1262 height 664
click at [347, 494] on div "// slider.js — komplette Version ( function ( ) { const $sliders = $ ( ".swiper…" at bounding box center [924, 447] width 1262 height 664
click at [1037, 89] on button "Save" at bounding box center [1517, 89] width 60 height 22
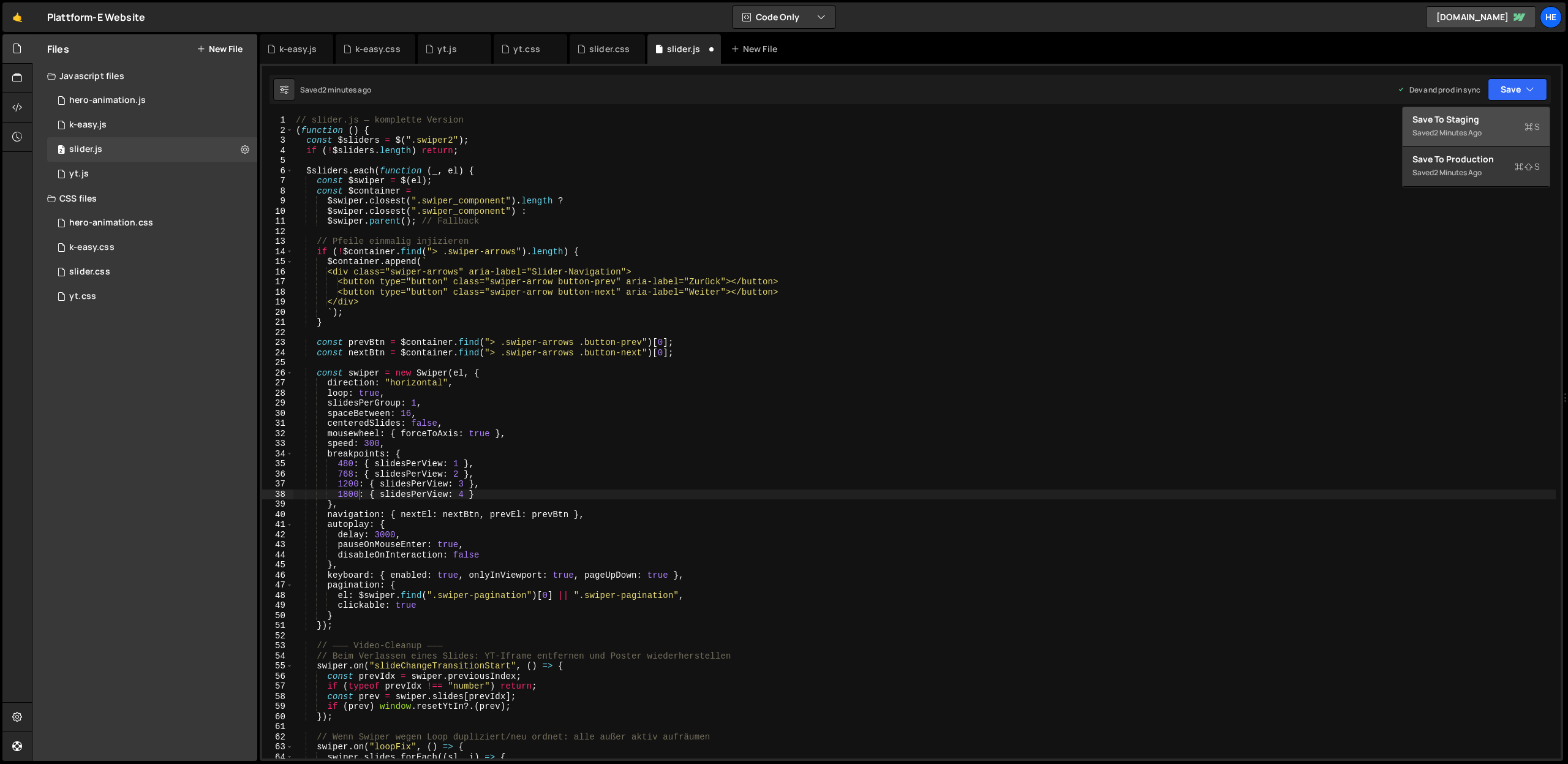
click at [1037, 123] on div "Save to Staging S" at bounding box center [1476, 119] width 127 height 12
click at [347, 462] on div "// slider.js — komplette Version ( function ( ) { const $sliders = $ ( ".swiper…" at bounding box center [924, 447] width 1262 height 664
type textarea "480: { slidesPerView: 1 },"
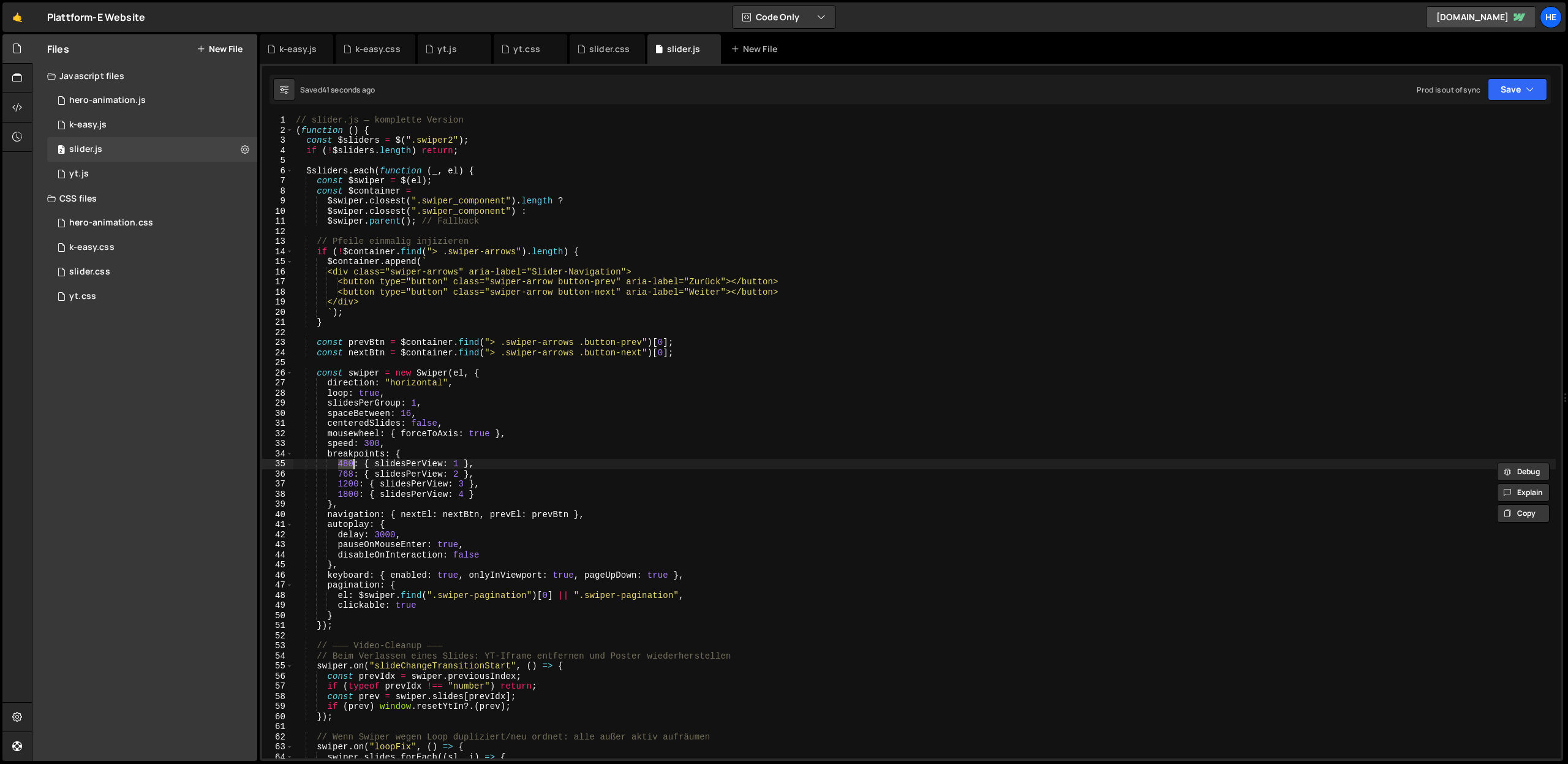
click at [347, 462] on div "// slider.js — komplette Version ( function ( ) { const $sliders = $ ( ".swiper…" at bounding box center [924, 447] width 1262 height 664
